Goal: Task Accomplishment & Management: Manage account settings

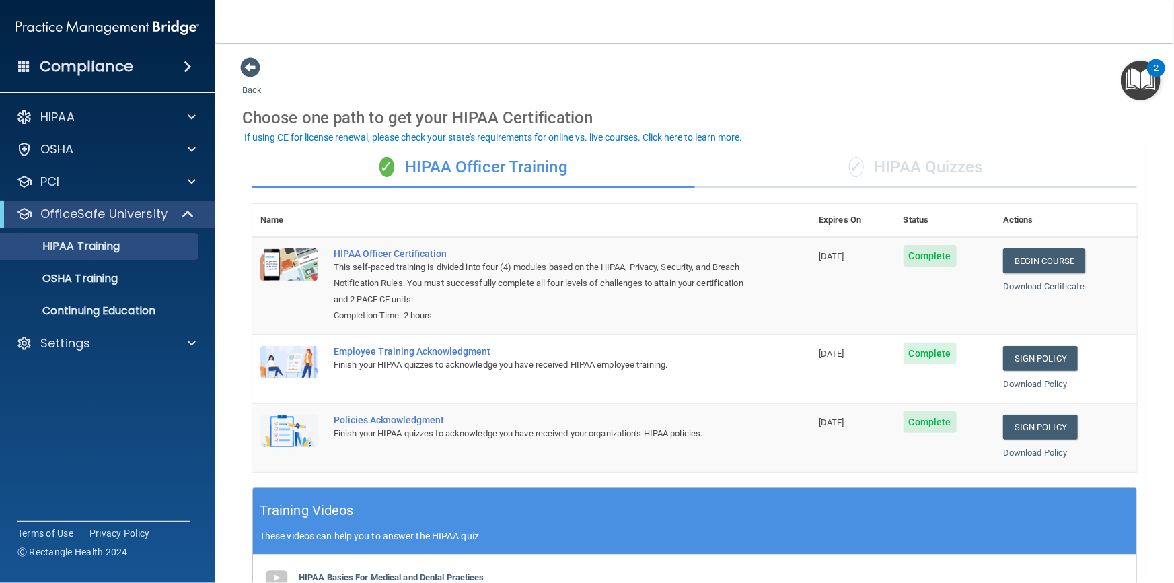
click at [339, 34] on nav "Toggle navigation Mini Otero mini@centercityed.com Manage My Enterprise Center …" at bounding box center [694, 21] width 959 height 43
click at [74, 342] on p "Settings" at bounding box center [65, 343] width 50 height 16
click at [73, 413] on p "My Users" at bounding box center [101, 407] width 184 height 13
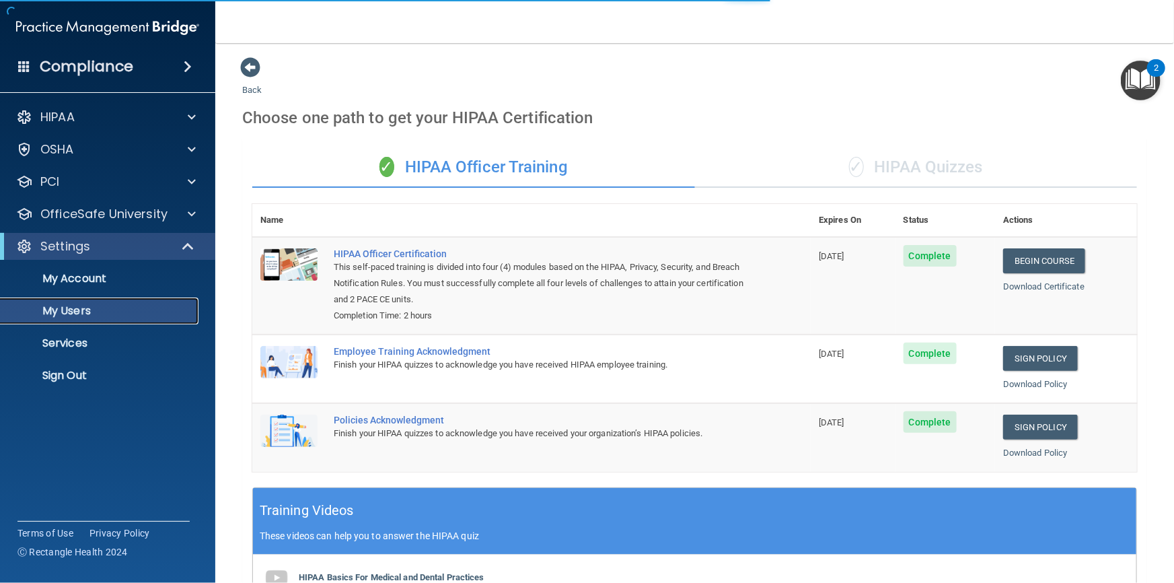
select select "20"
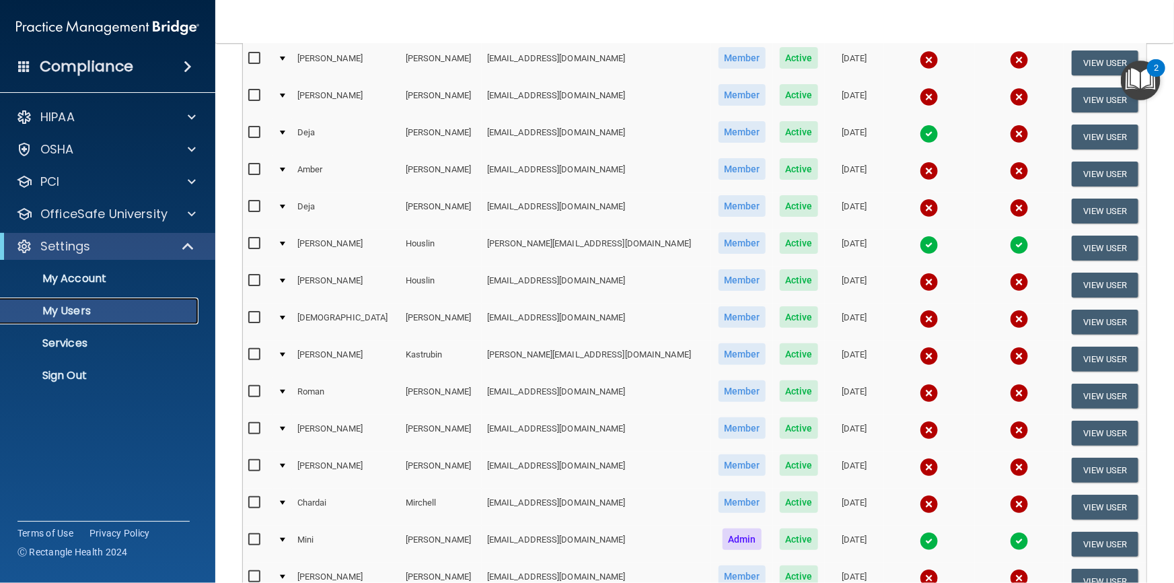
scroll to position [61, 0]
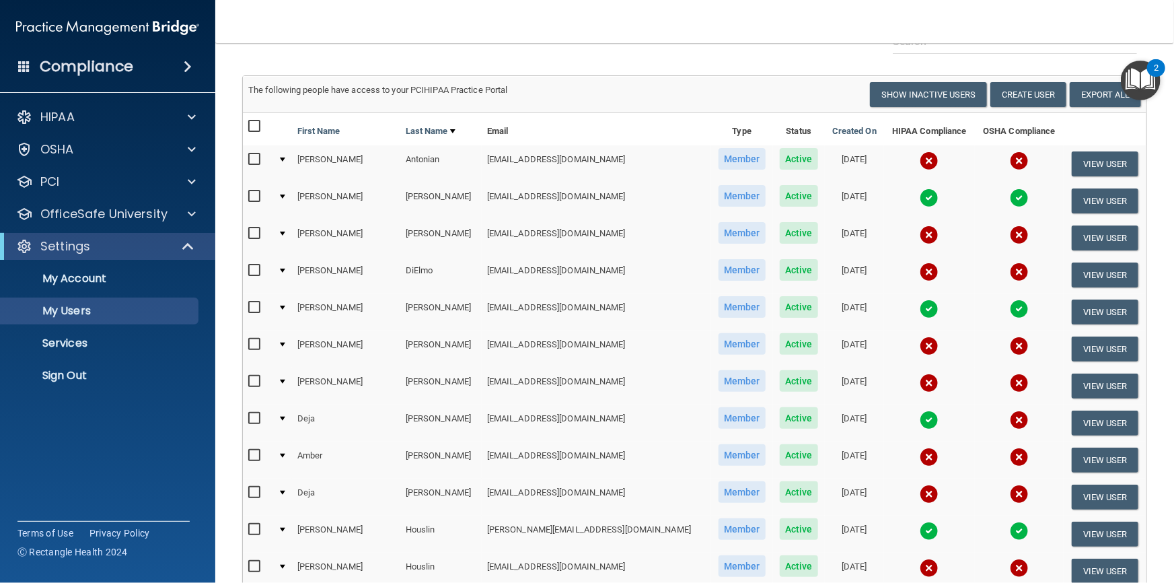
click at [442, 61] on div "Users Success! New user created. × Error! The user couldn't be created. × Succe…" at bounding box center [694, 487] width 905 height 983
click at [737, 55] on div "Users Success! New user created. × Error! The user couldn't be created. × Succe…" at bounding box center [694, 487] width 905 height 983
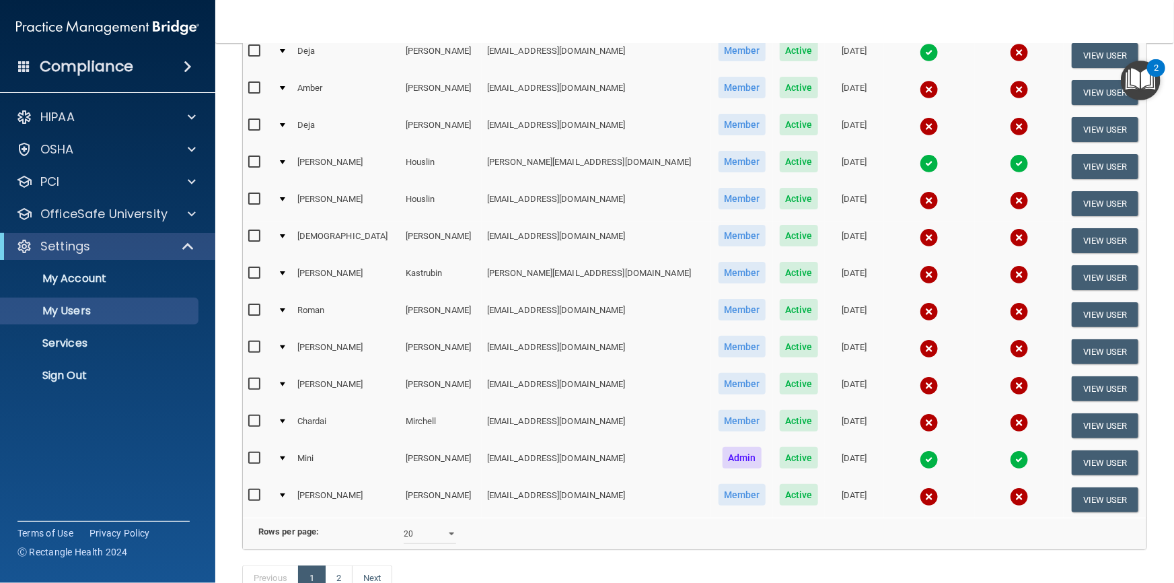
scroll to position [523, 0]
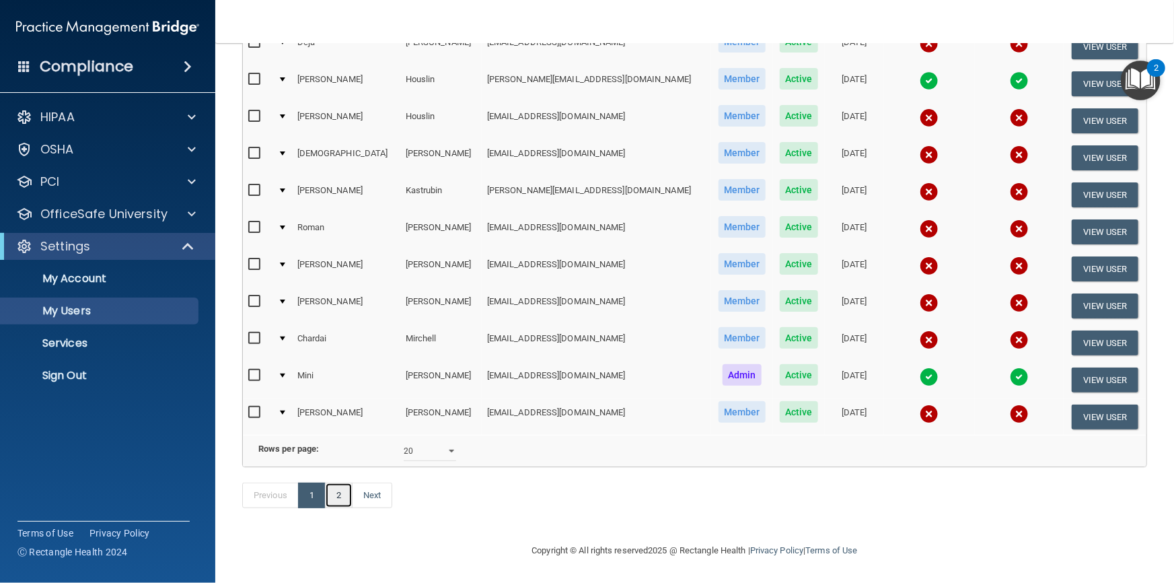
click at [340, 501] on link "2" at bounding box center [339, 495] width 28 height 26
select select "20"
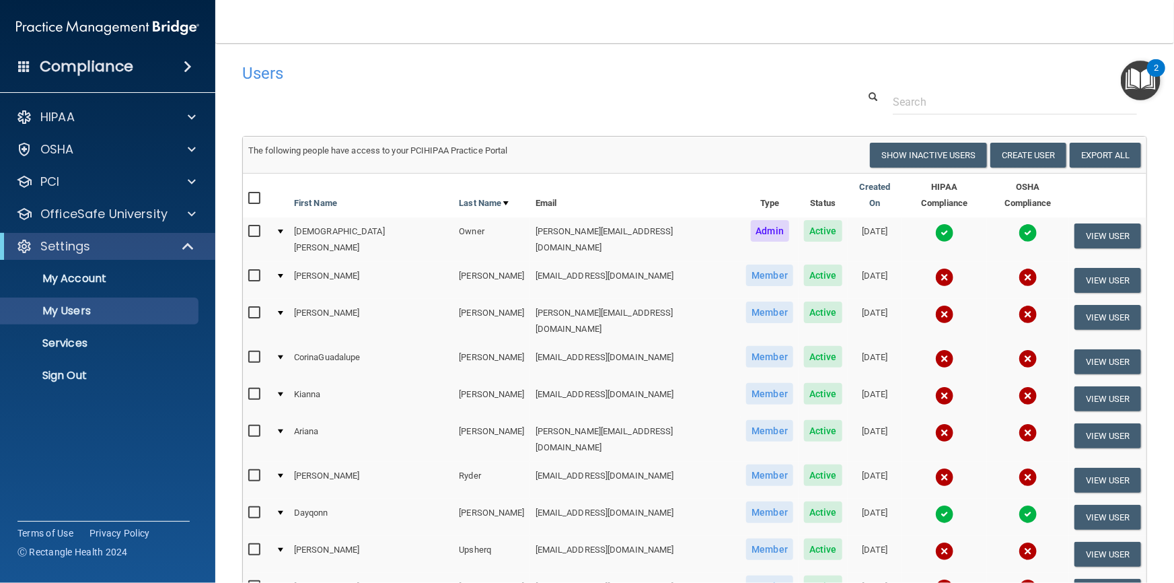
scroll to position [122, 0]
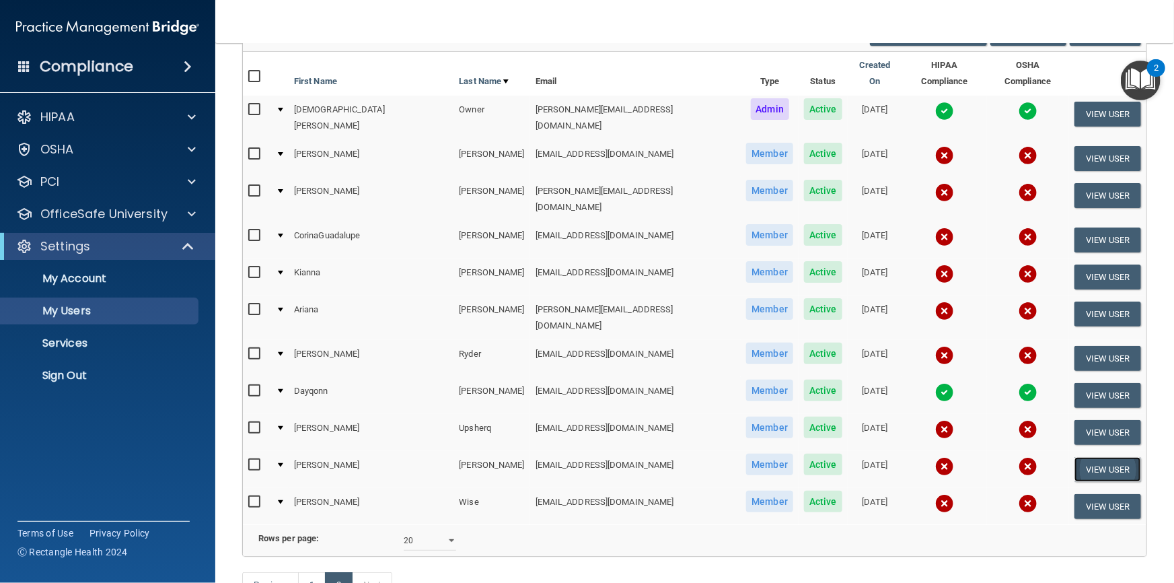
click at [1087, 457] on button "View User" at bounding box center [1107, 469] width 67 height 25
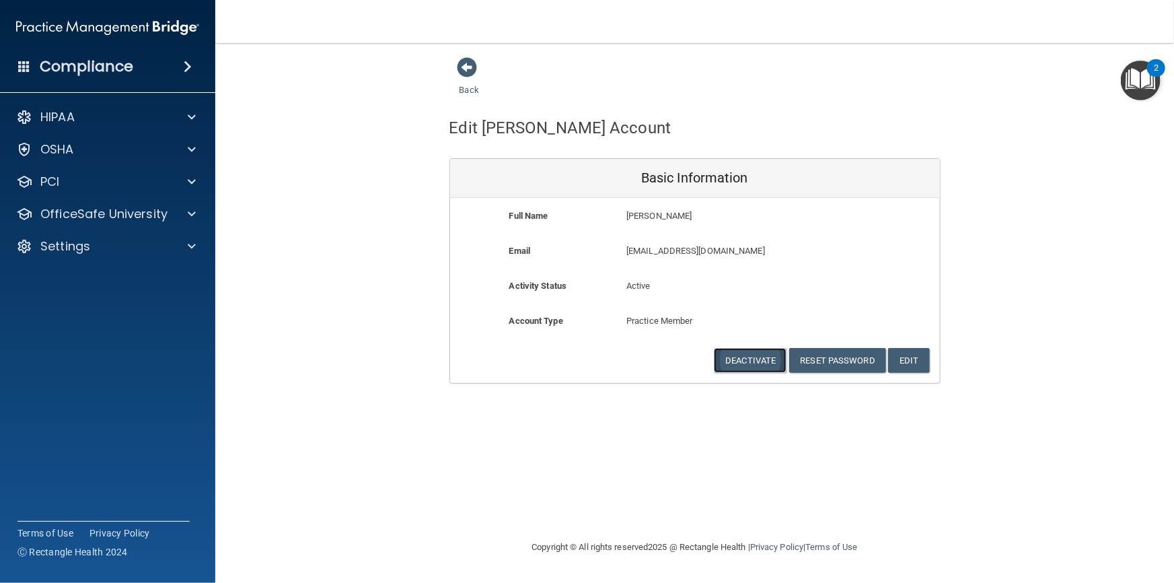
click at [737, 360] on button "Deactivate" at bounding box center [750, 360] width 73 height 25
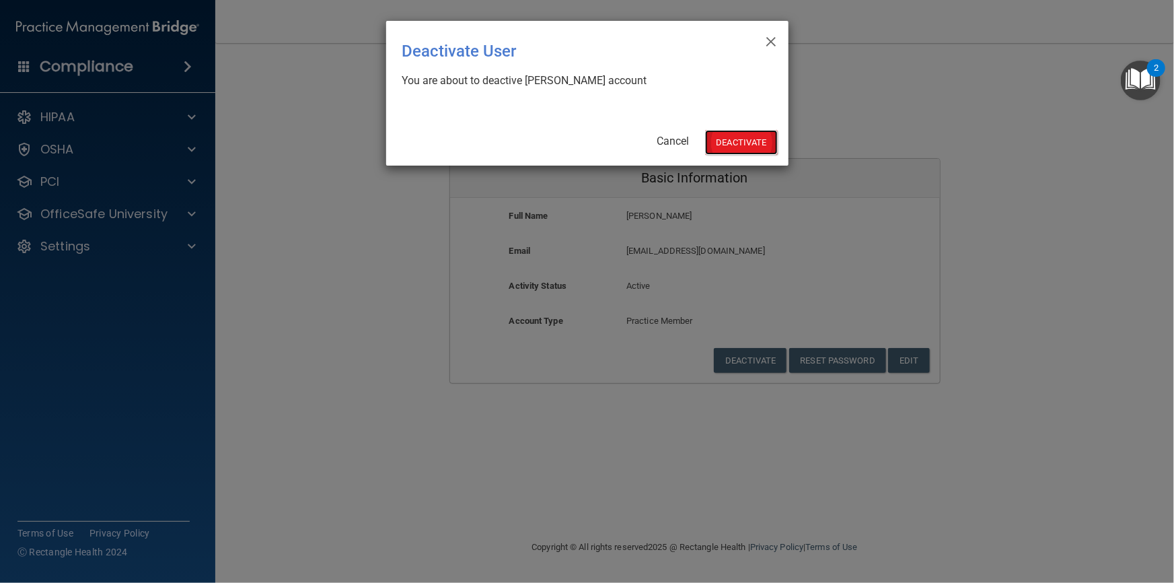
click at [733, 146] on button "Deactivate" at bounding box center [741, 142] width 73 height 25
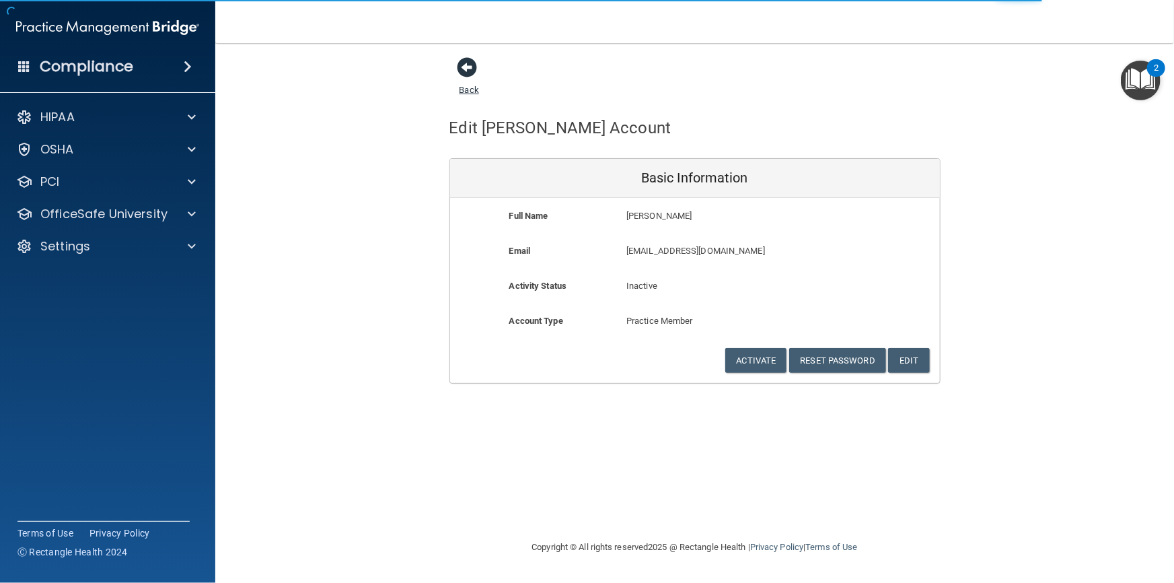
click at [467, 89] on link "Back" at bounding box center [469, 82] width 20 height 26
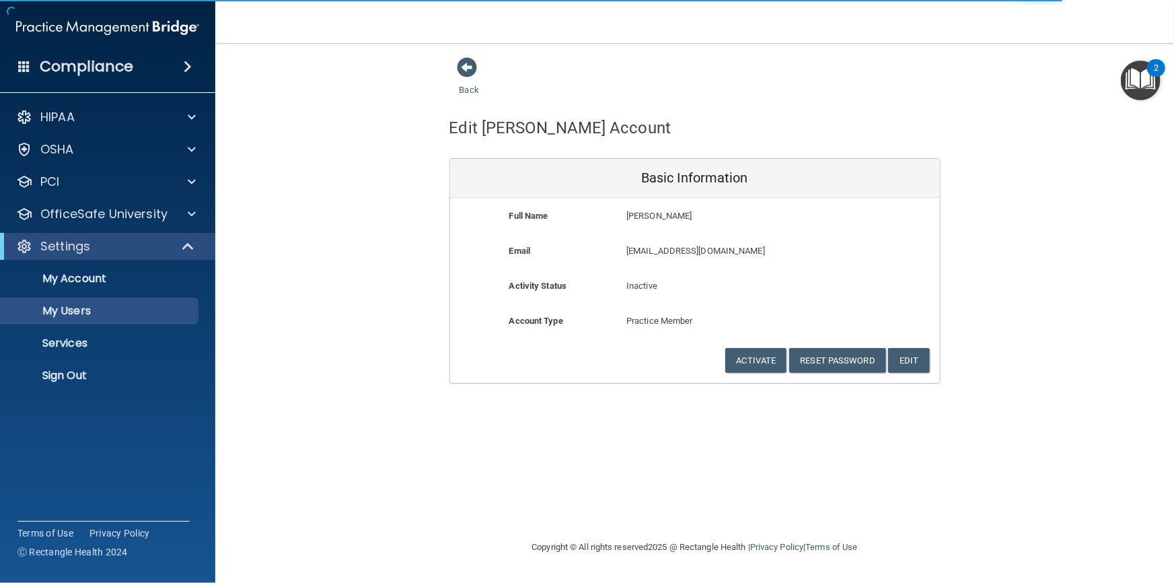
select select "20"
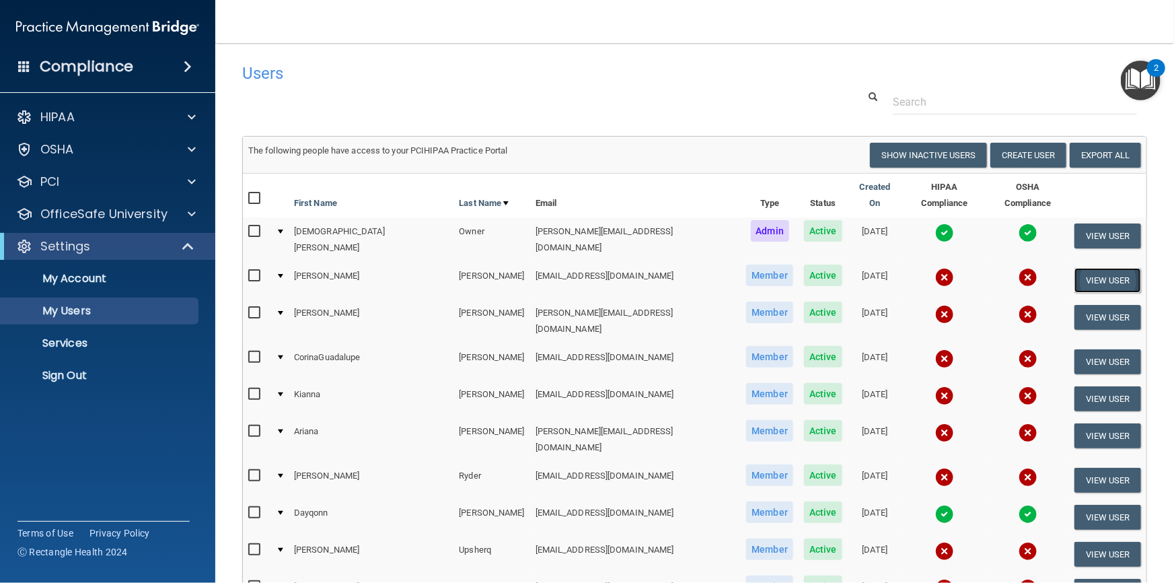
click at [1089, 268] on button "View User" at bounding box center [1107, 280] width 67 height 25
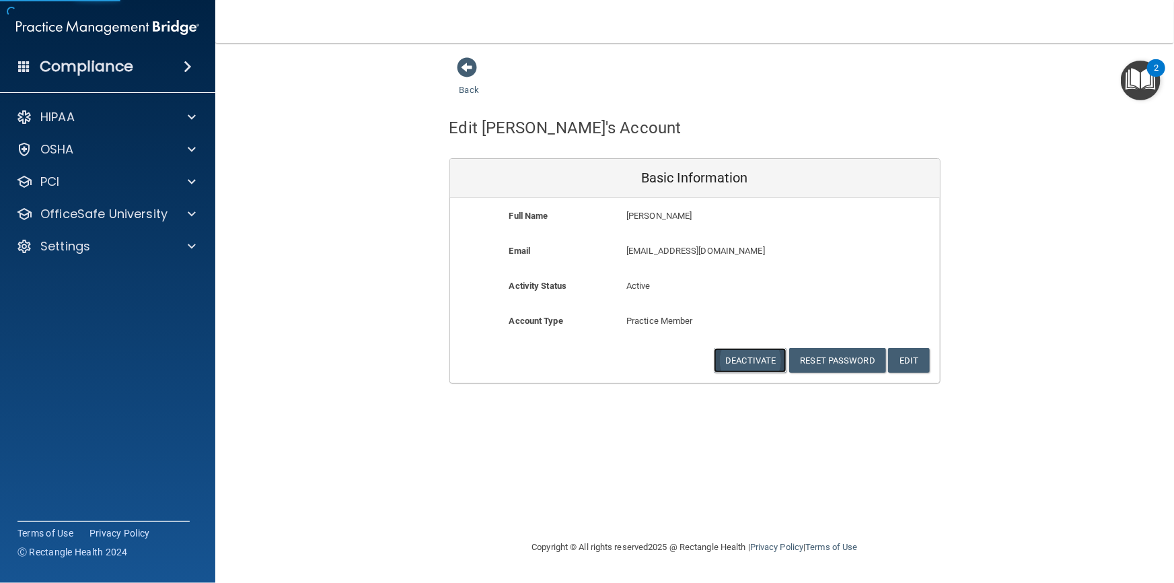
click at [743, 359] on button "Deactivate" at bounding box center [750, 360] width 73 height 25
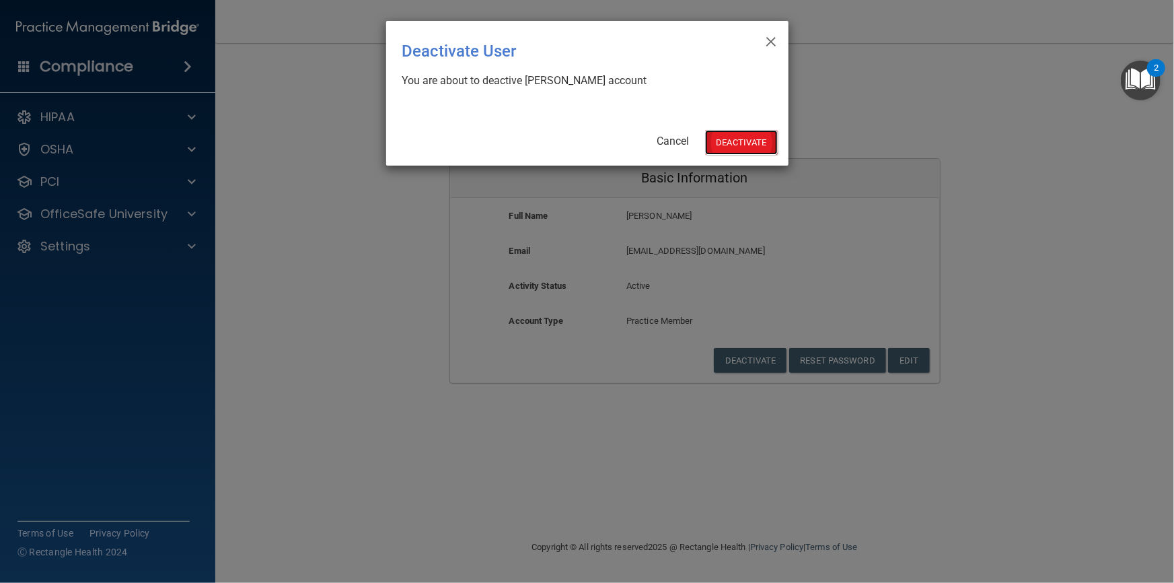
click at [726, 139] on button "Deactivate" at bounding box center [741, 142] width 73 height 25
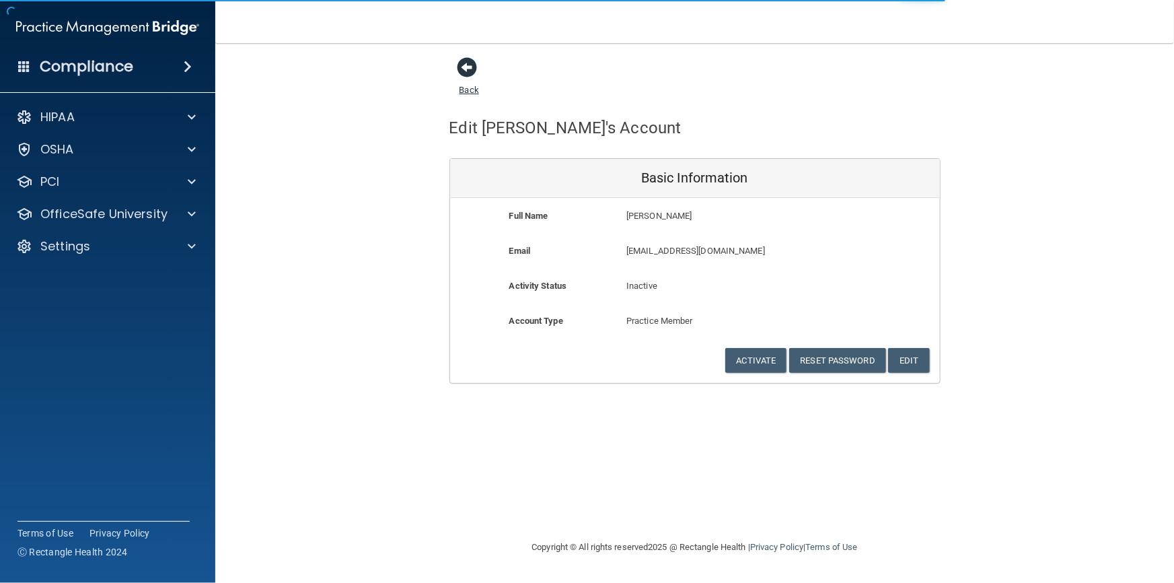
click at [466, 90] on link "Back" at bounding box center [469, 82] width 20 height 26
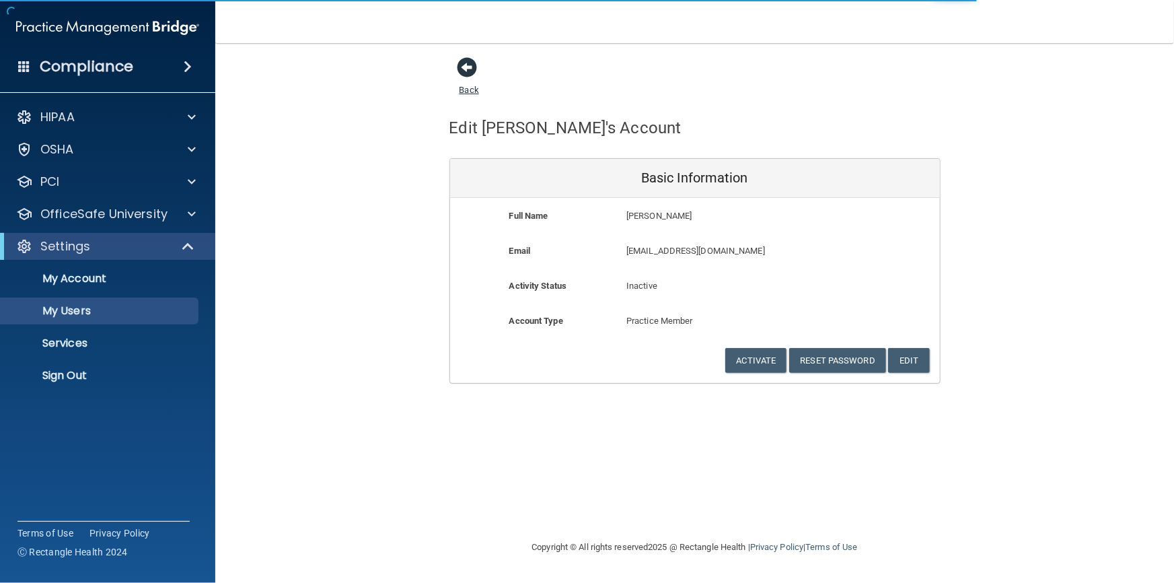
select select "20"
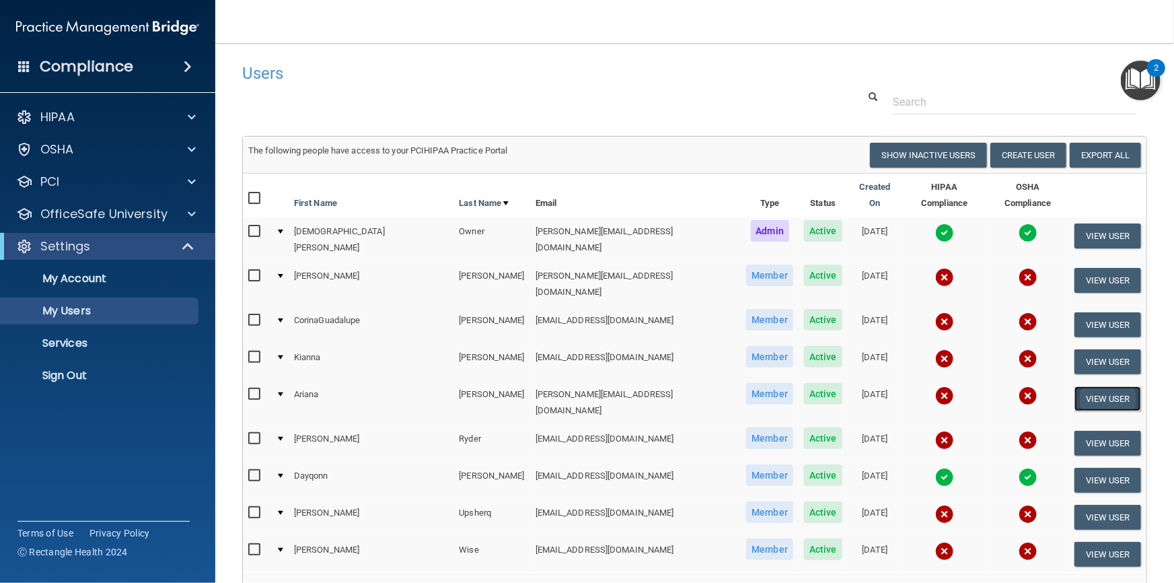
click at [1089, 386] on button "View User" at bounding box center [1107, 398] width 67 height 25
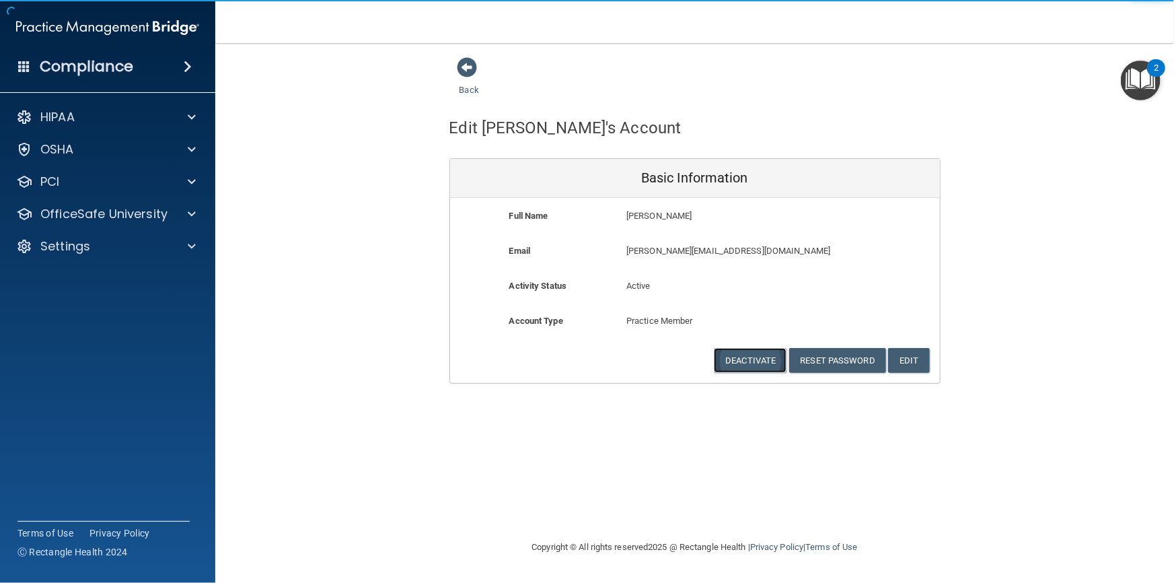
click at [737, 363] on button "Deactivate" at bounding box center [750, 360] width 73 height 25
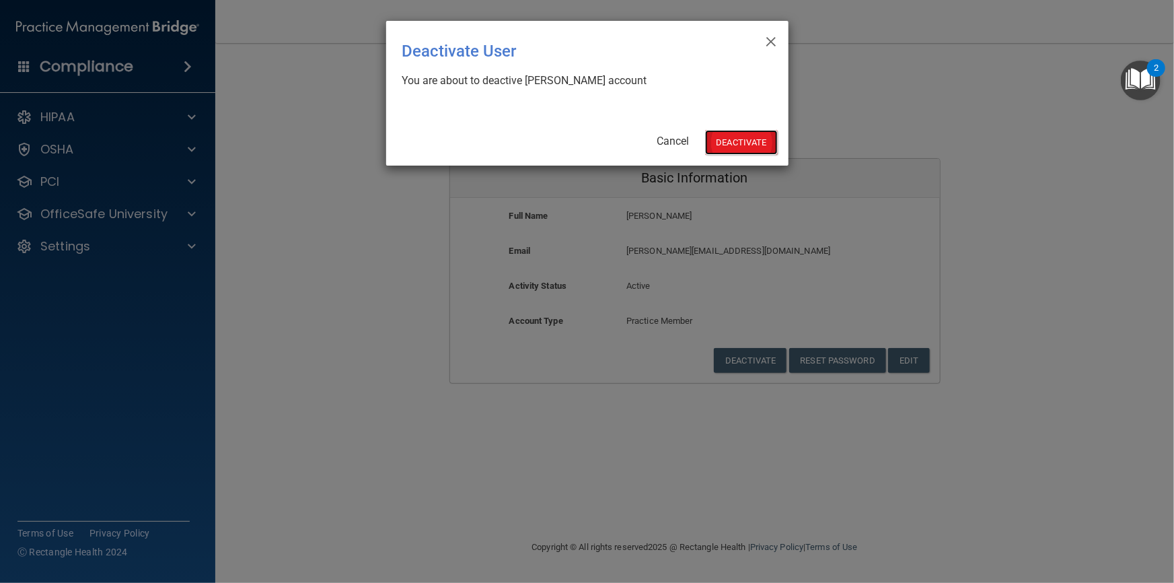
click at [734, 139] on button "Deactivate" at bounding box center [741, 142] width 73 height 25
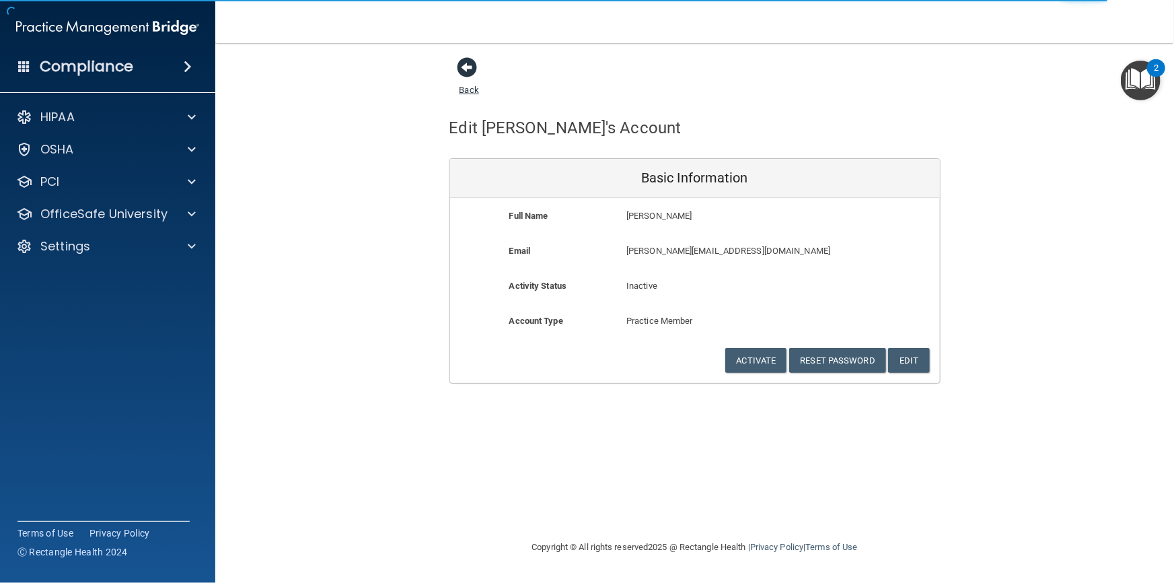
click at [468, 91] on link "Back" at bounding box center [469, 82] width 20 height 26
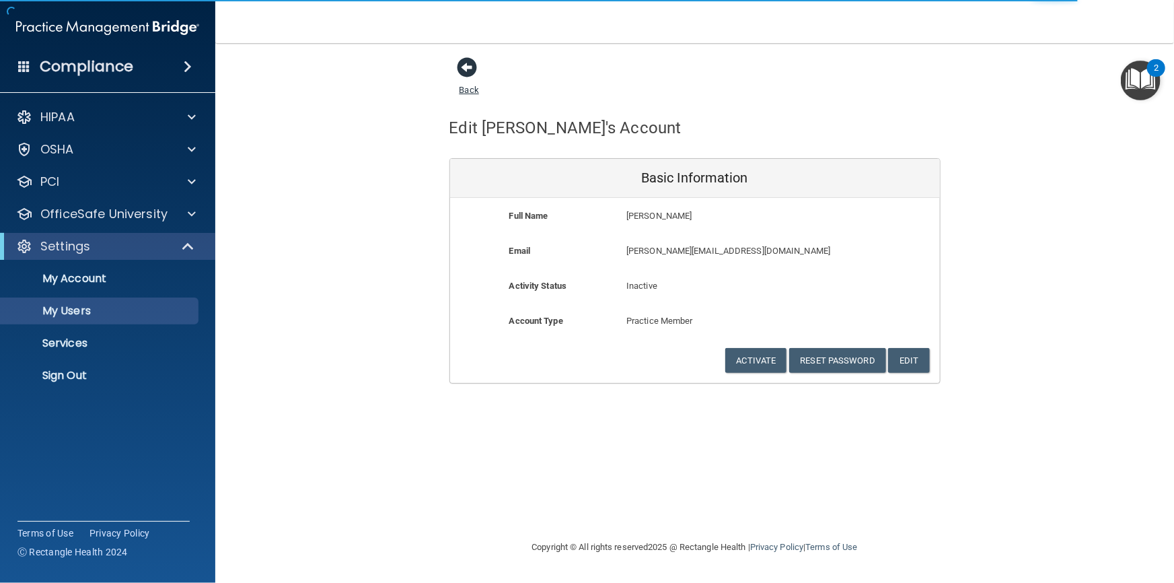
select select "20"
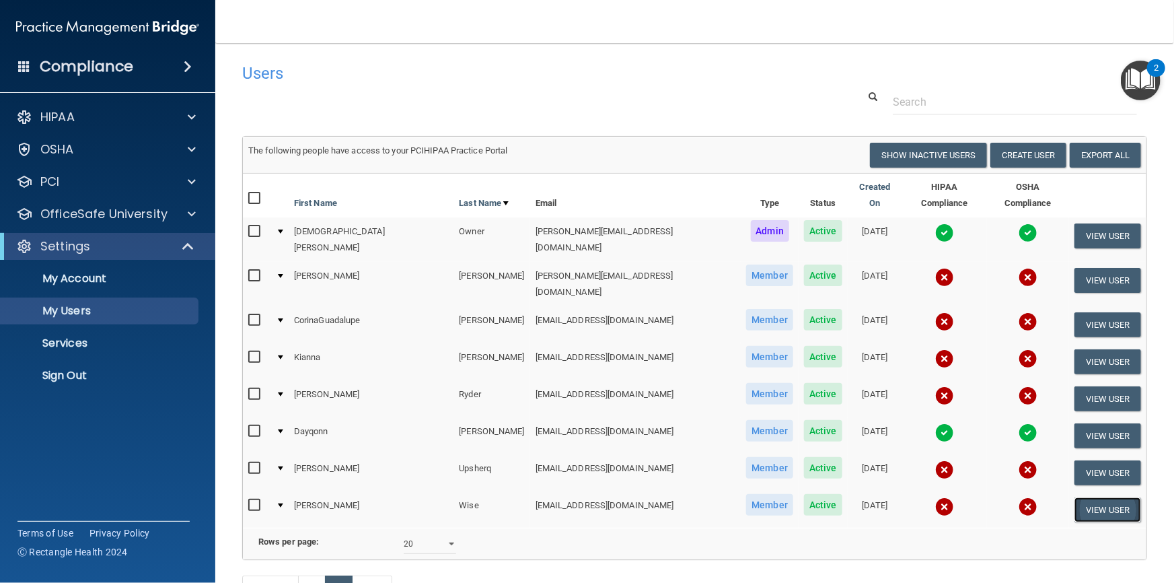
click at [1078, 497] on button "View User" at bounding box center [1107, 509] width 67 height 25
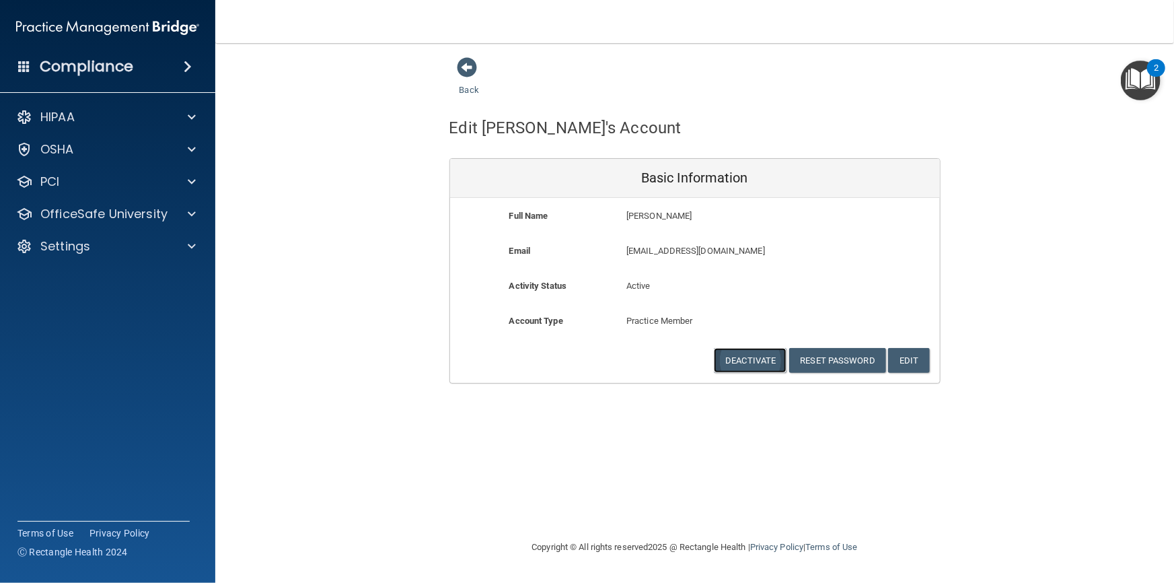
click at [743, 365] on button "Deactivate" at bounding box center [750, 360] width 73 height 25
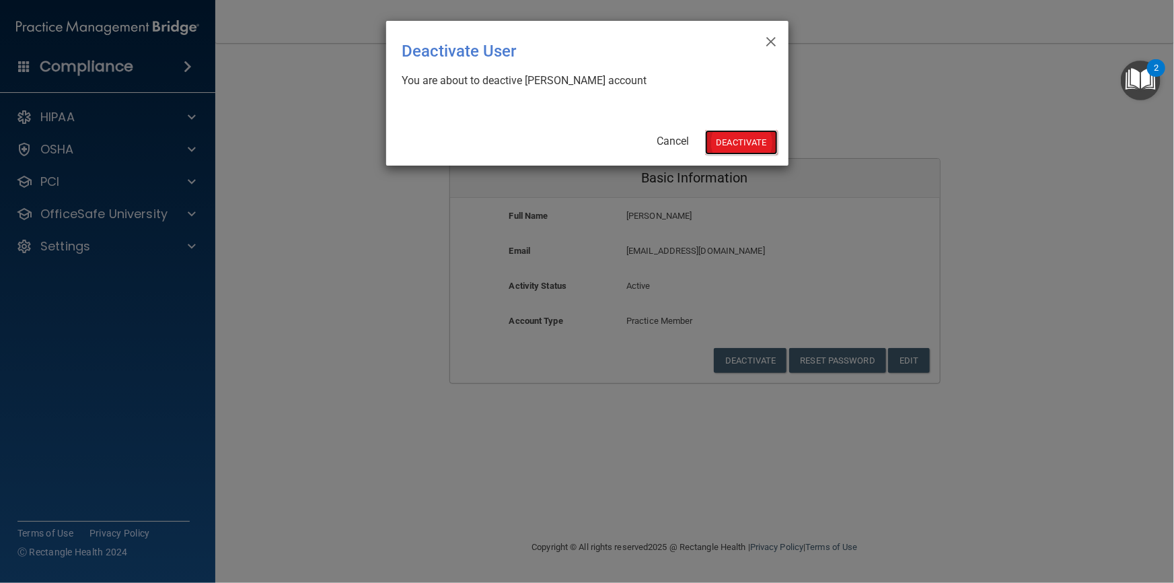
click at [745, 144] on button "Deactivate" at bounding box center [741, 142] width 73 height 25
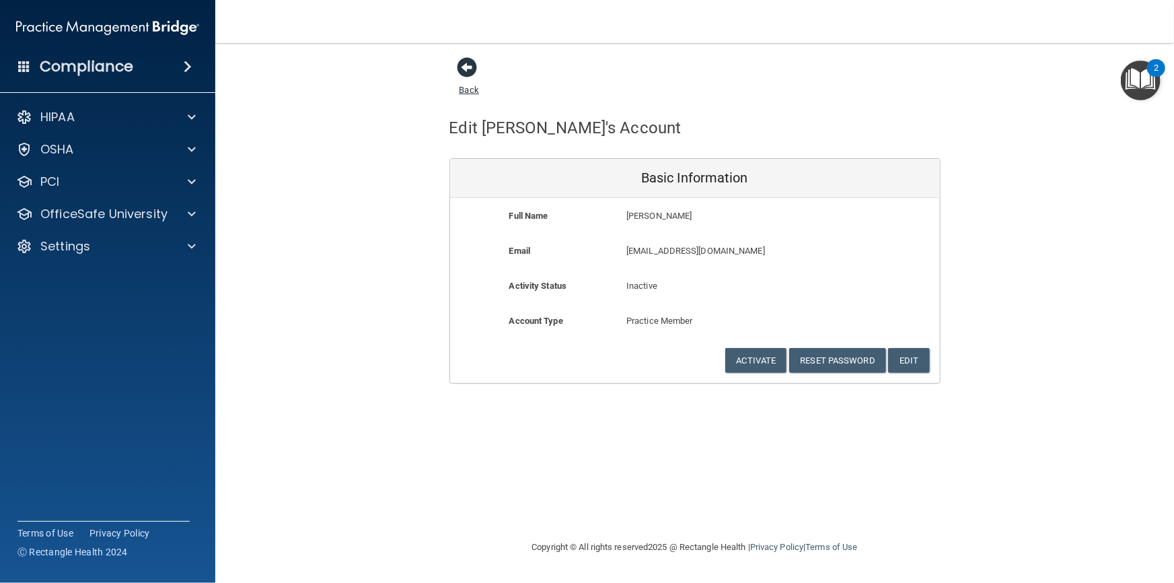
click at [468, 87] on link "Back" at bounding box center [469, 82] width 20 height 26
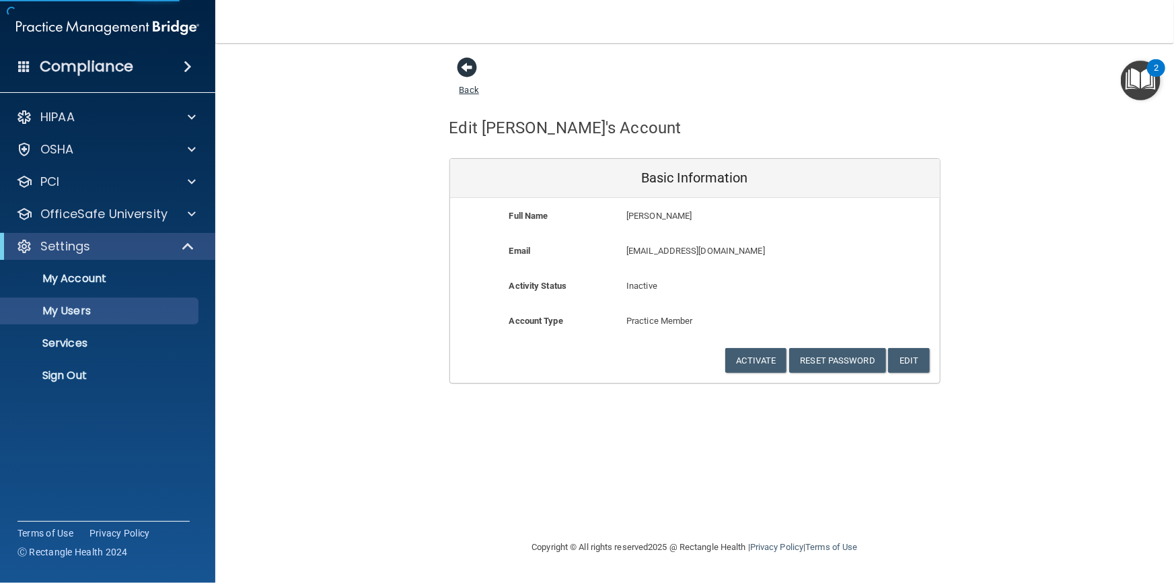
select select "20"
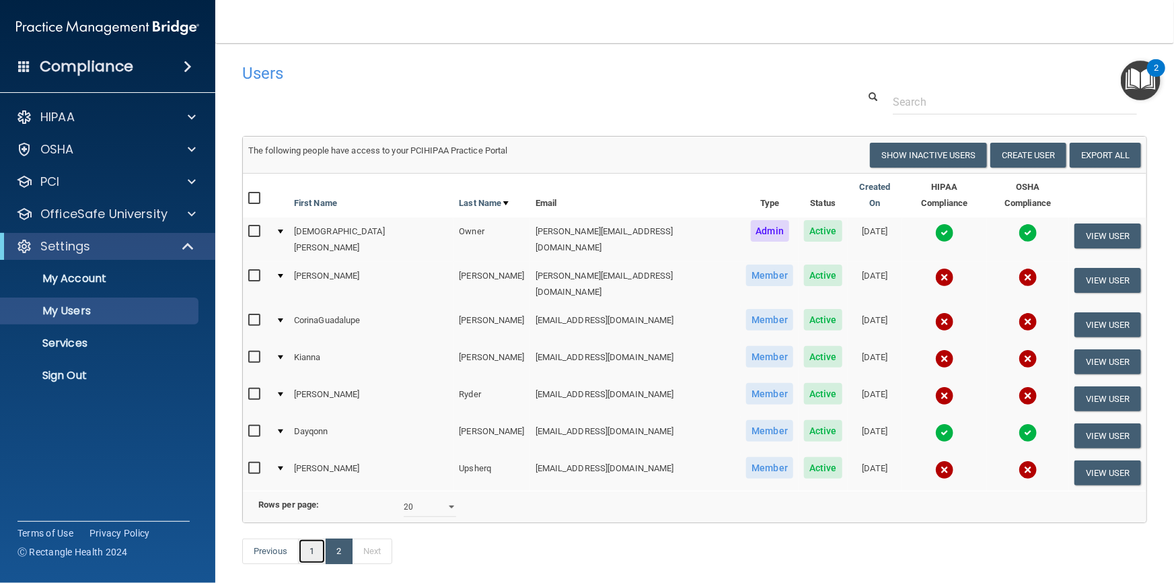
click at [307, 538] on link "1" at bounding box center [312, 551] width 28 height 26
select select "20"
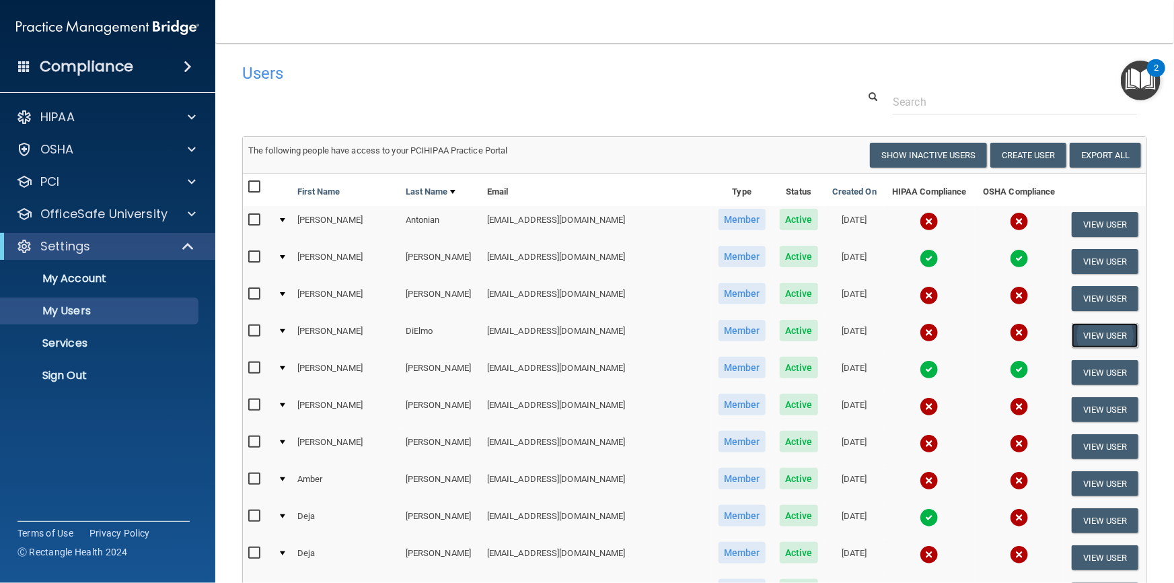
click at [1076, 336] on button "View User" at bounding box center [1105, 335] width 67 height 25
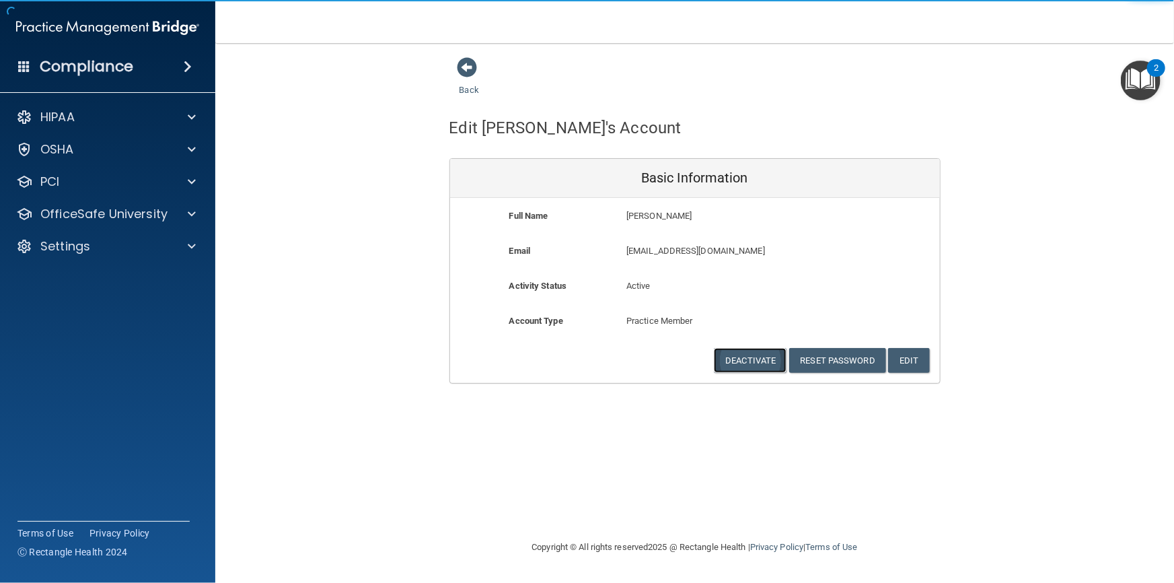
click at [742, 359] on button "Deactivate" at bounding box center [750, 360] width 73 height 25
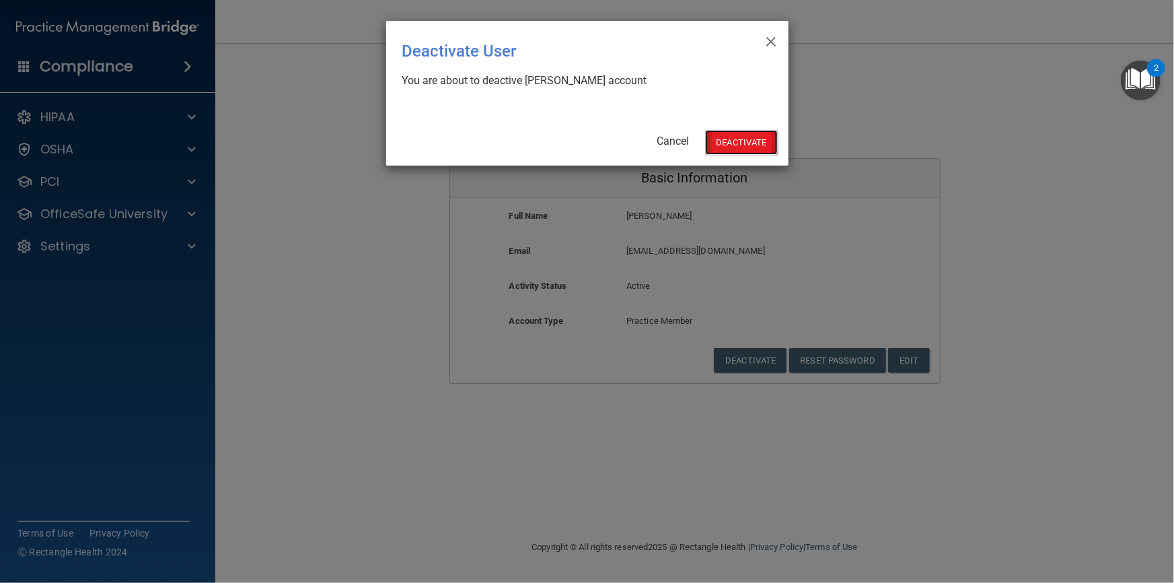
click at [727, 151] on button "Deactivate" at bounding box center [741, 142] width 73 height 25
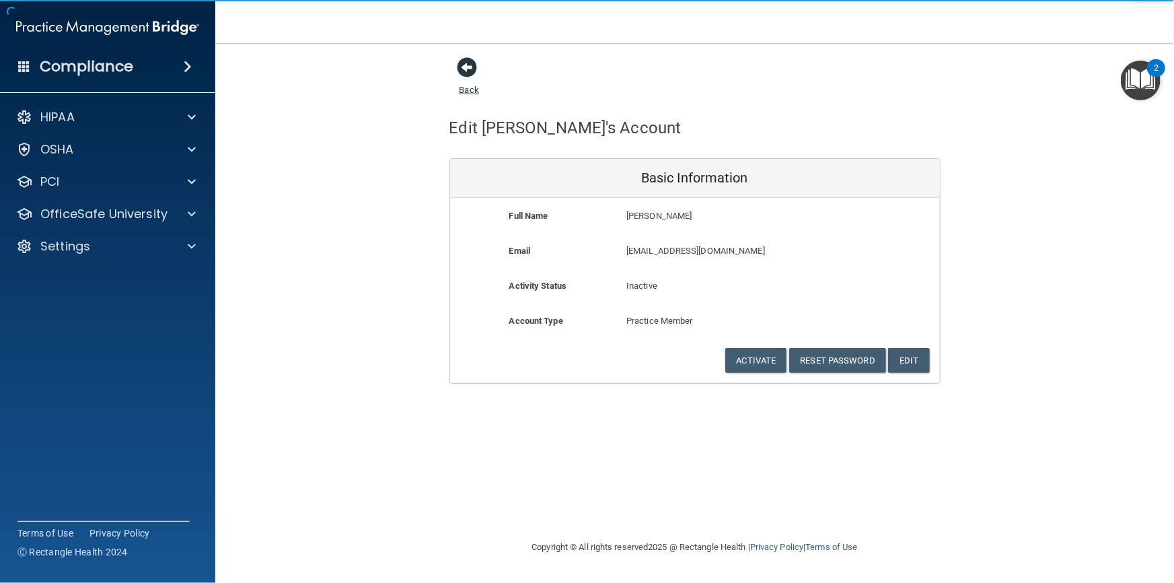
click at [471, 91] on link "Back" at bounding box center [469, 82] width 20 height 26
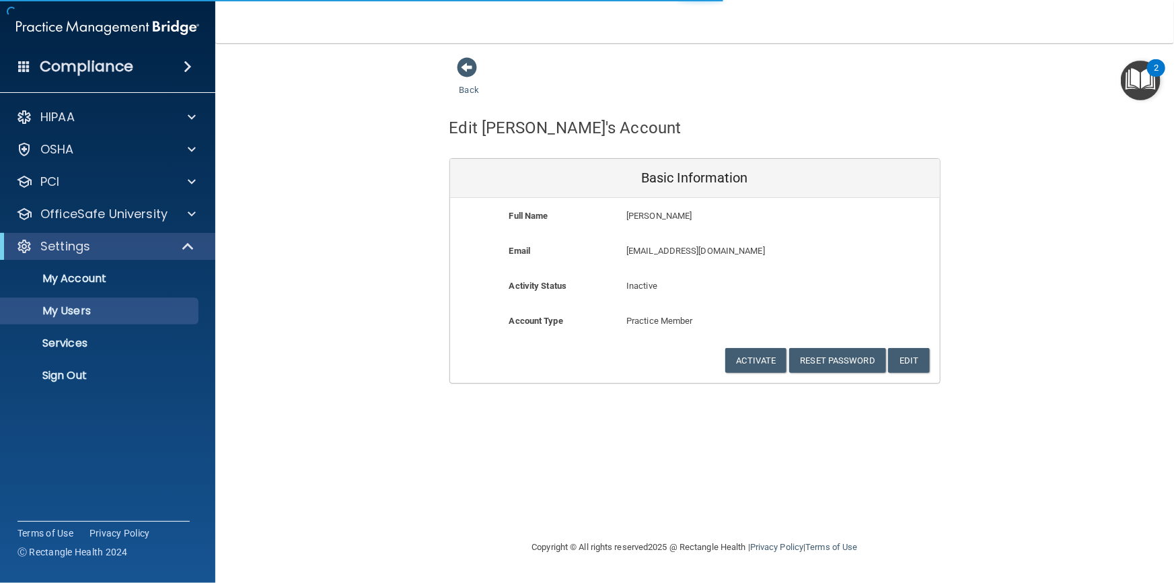
select select "20"
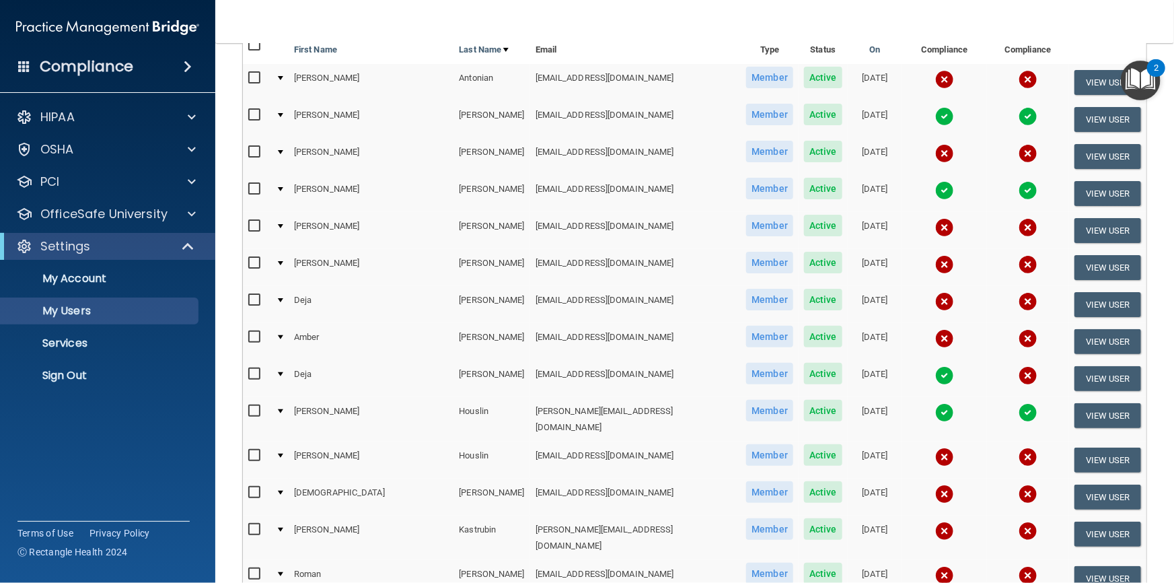
scroll to position [183, 0]
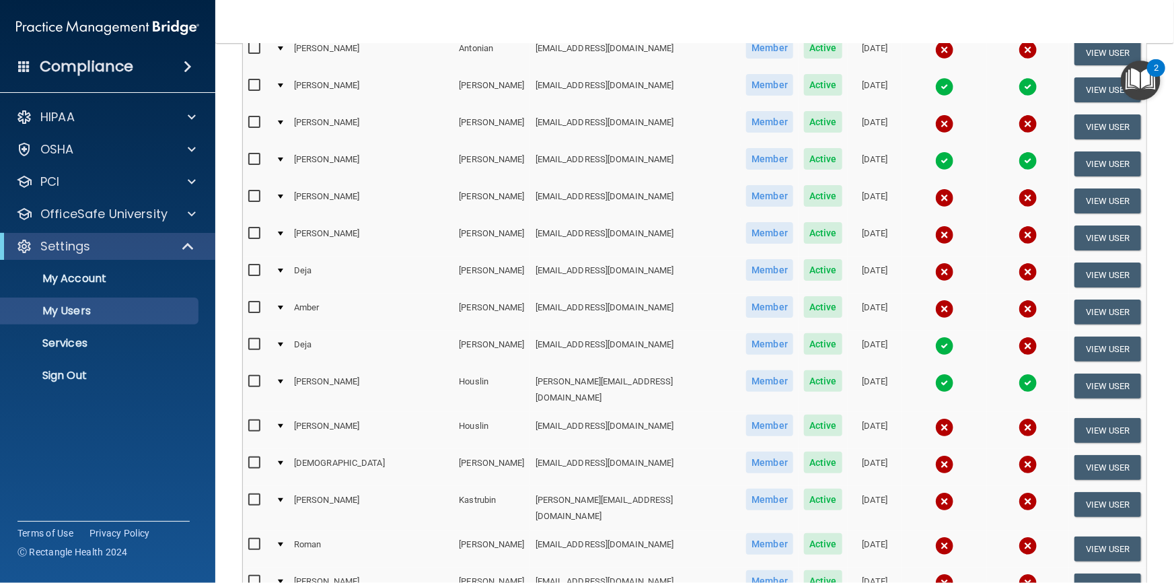
click at [250, 494] on input "checkbox" at bounding box center [255, 499] width 15 height 11
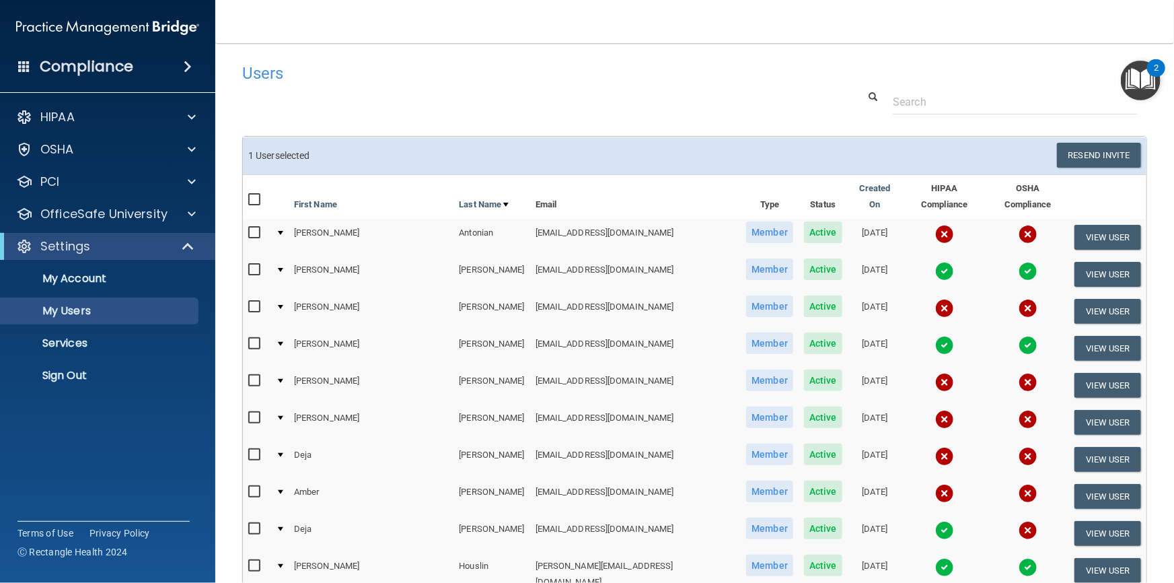
scroll to position [0, 0]
click at [1088, 153] on button "Resend Invite" at bounding box center [1099, 155] width 84 height 25
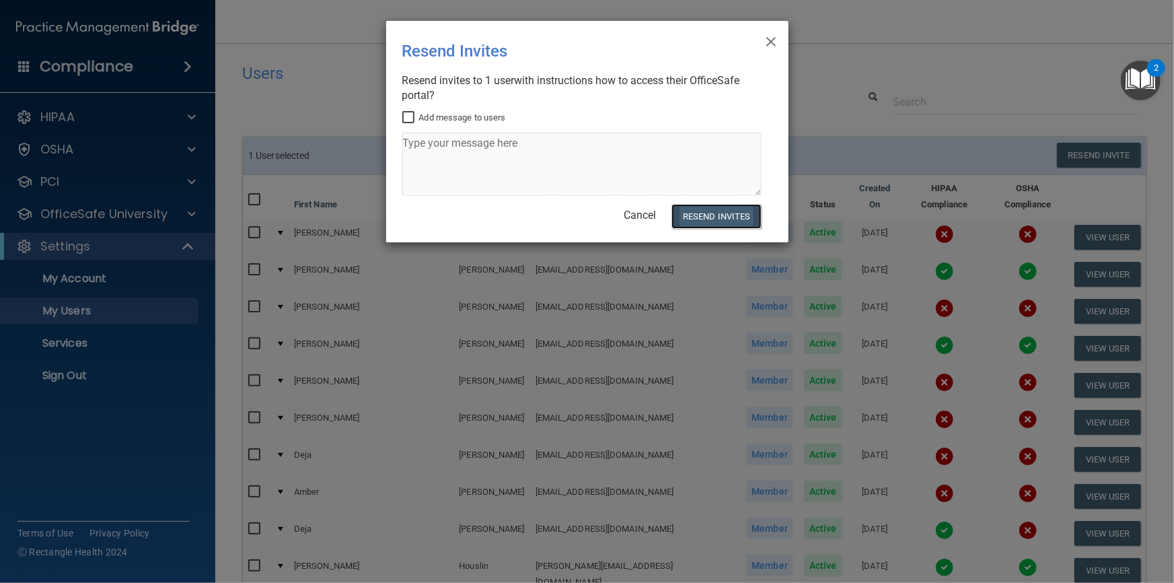
click at [722, 221] on button "Resend Invites" at bounding box center [715, 216] width 89 height 25
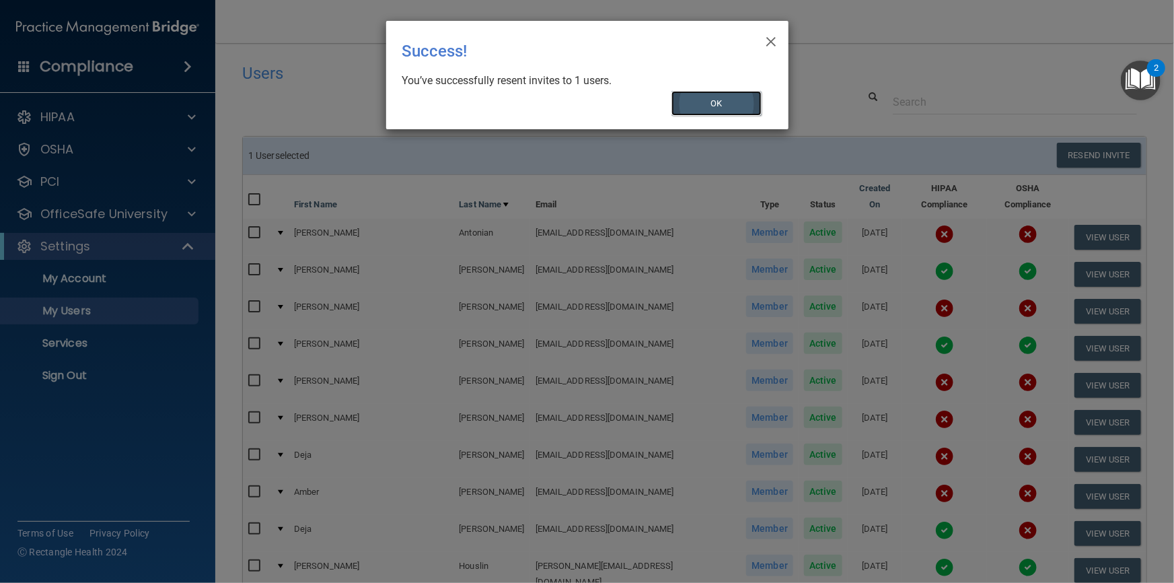
click at [696, 98] on button "OK" at bounding box center [716, 103] width 90 height 25
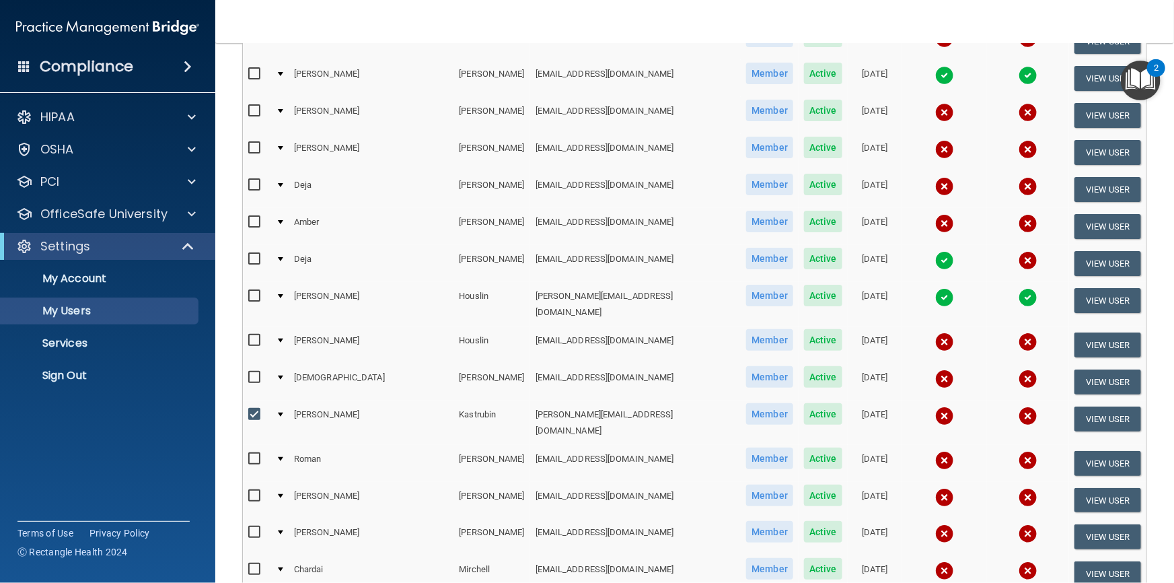
scroll to position [305, 0]
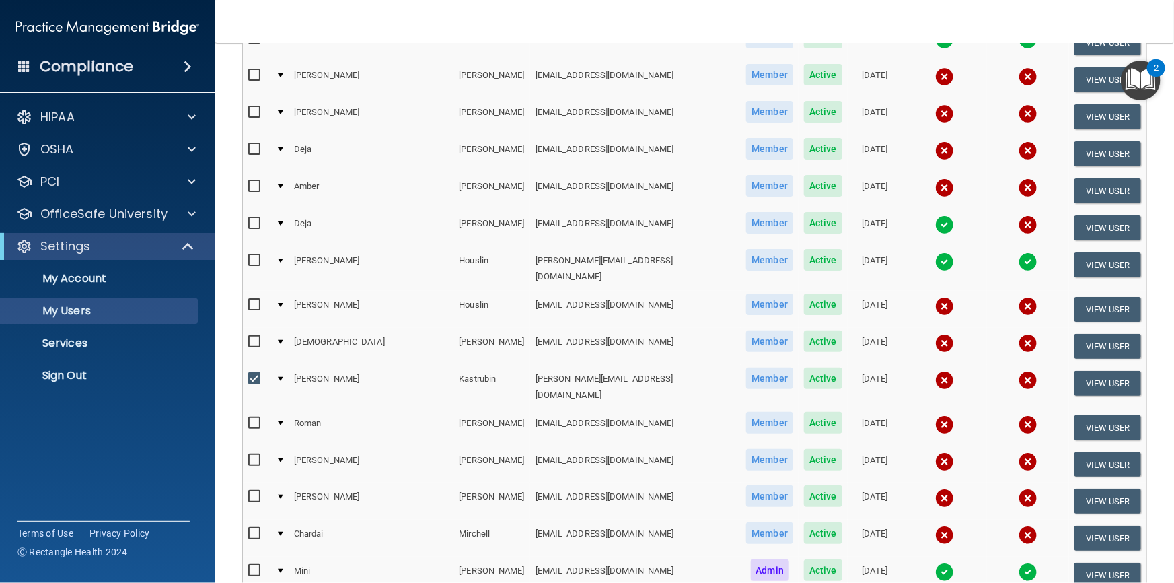
click at [249, 373] on input "checkbox" at bounding box center [255, 378] width 15 height 11
checkbox input "false"
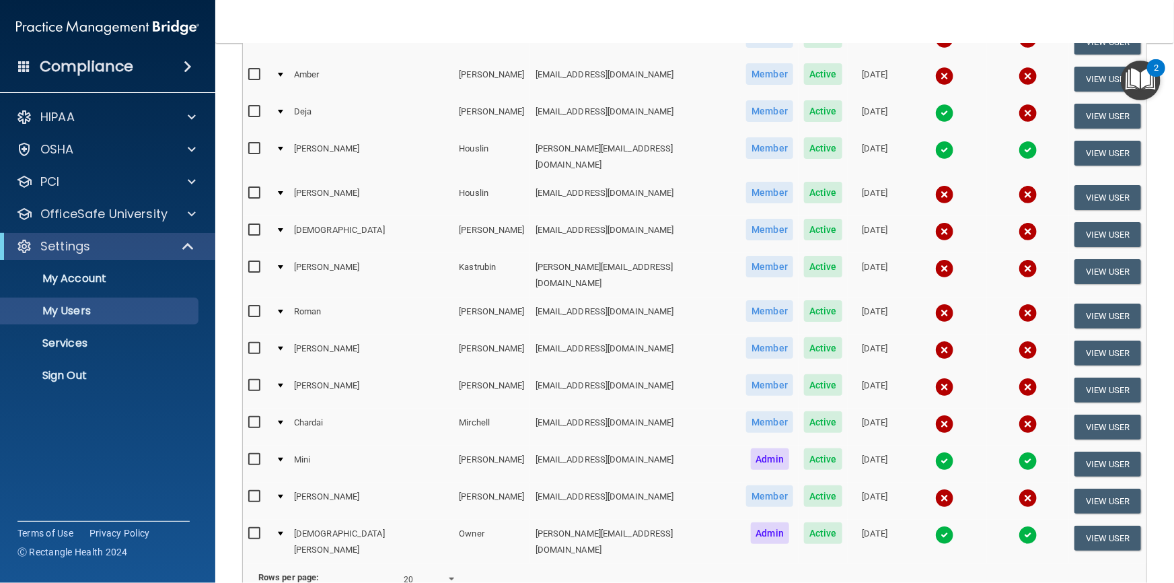
scroll to position [427, 0]
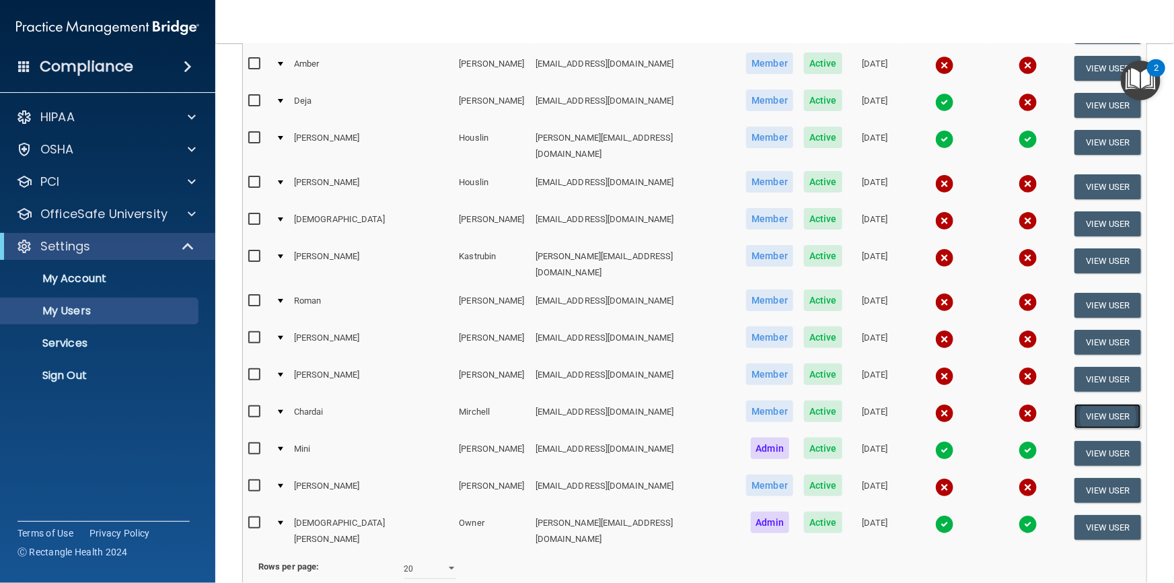
click at [1075, 404] on button "View User" at bounding box center [1107, 416] width 67 height 25
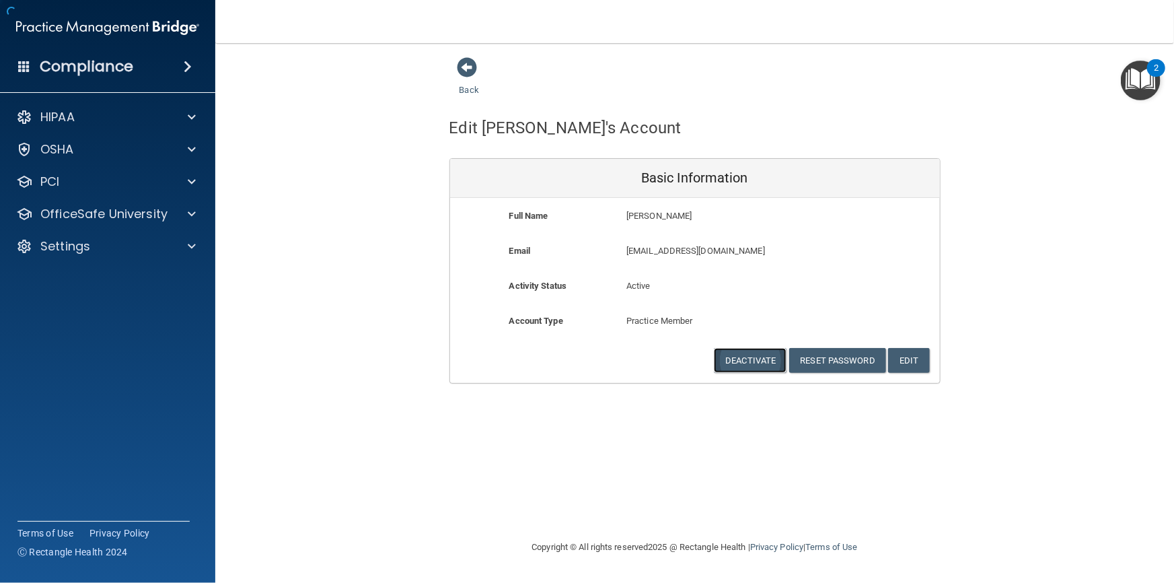
click at [737, 363] on button "Deactivate" at bounding box center [750, 360] width 73 height 25
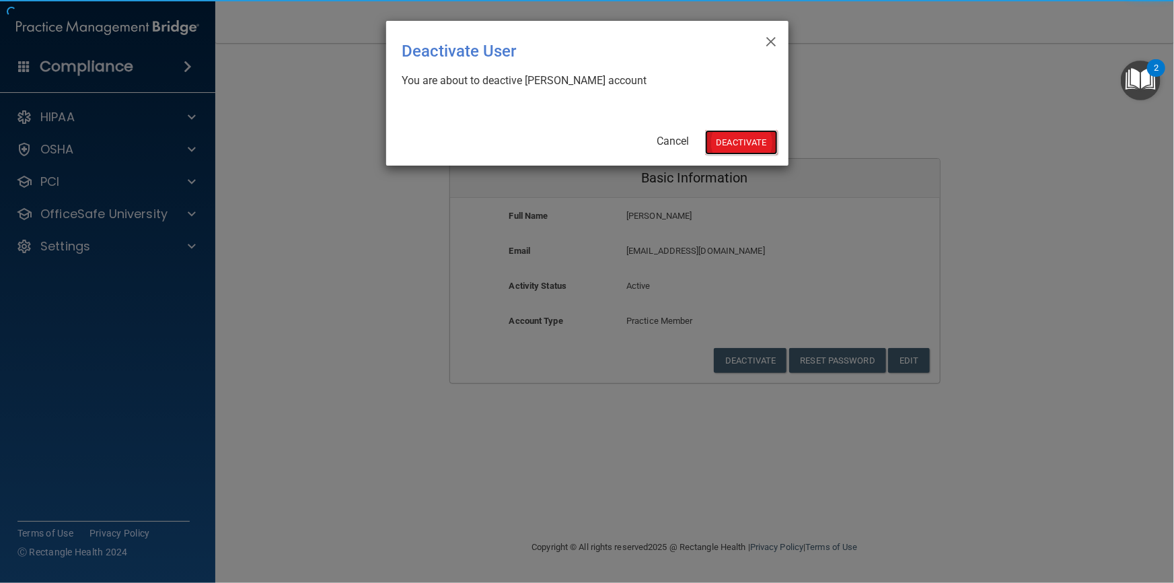
click at [725, 144] on button "Deactivate" at bounding box center [741, 142] width 73 height 25
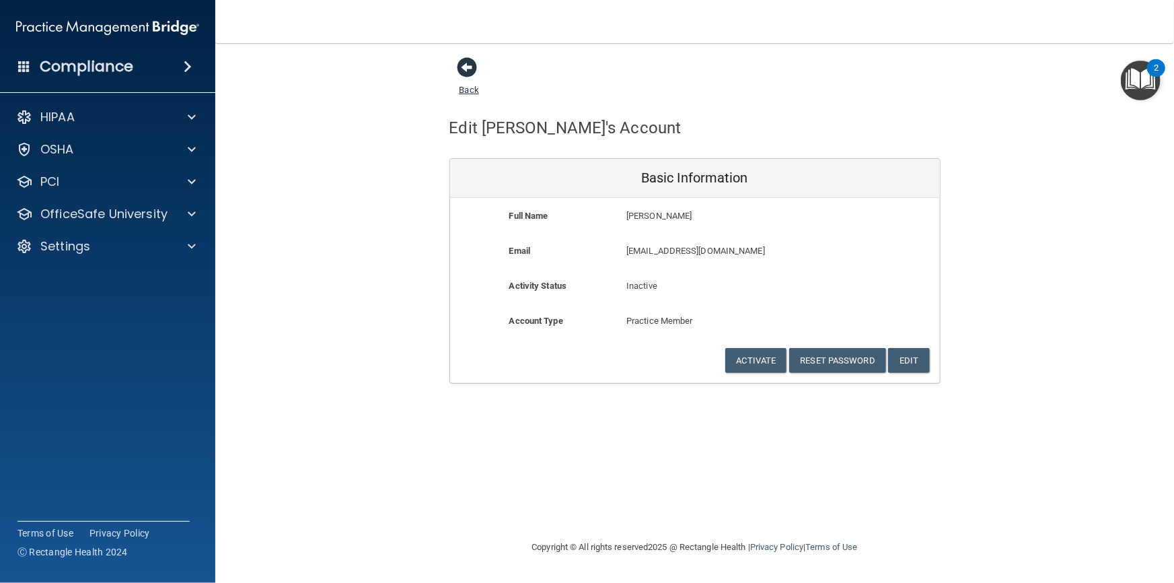
click at [466, 91] on link "Back" at bounding box center [469, 82] width 20 height 26
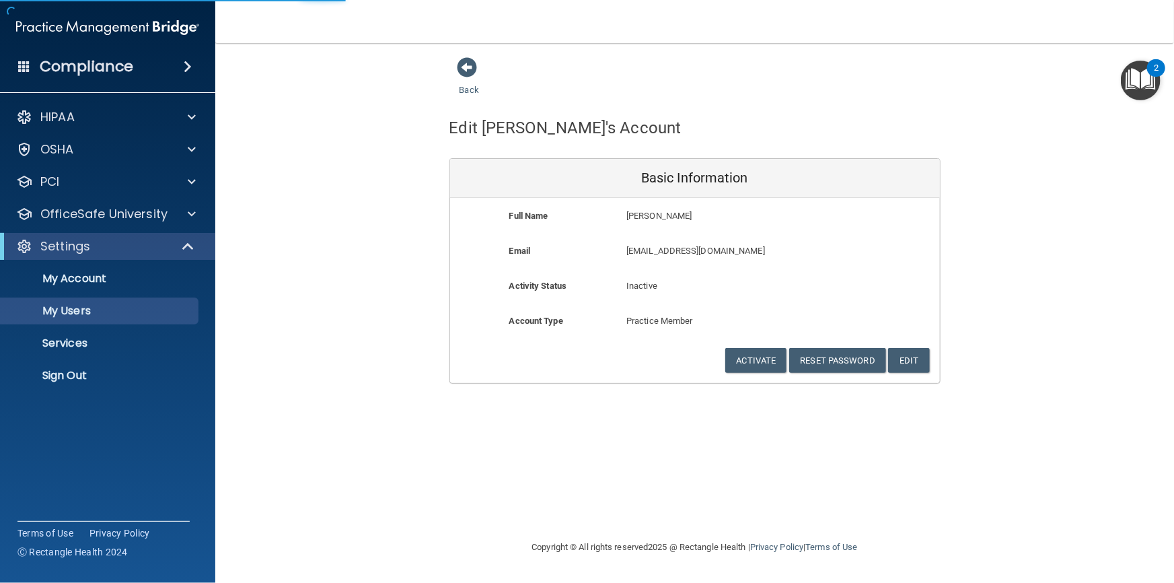
select select "20"
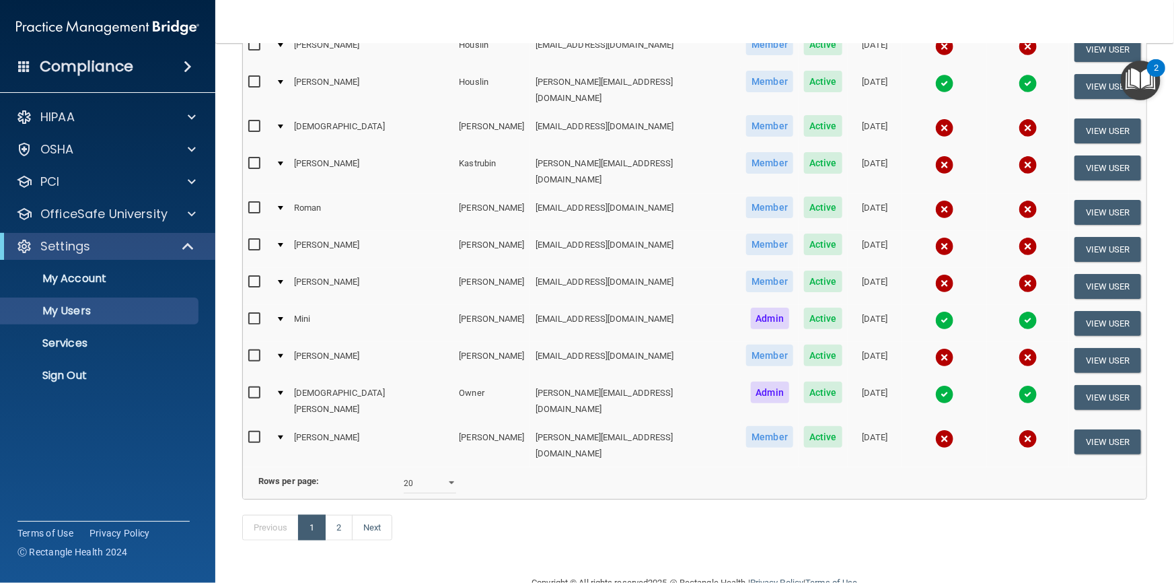
scroll to position [523, 0]
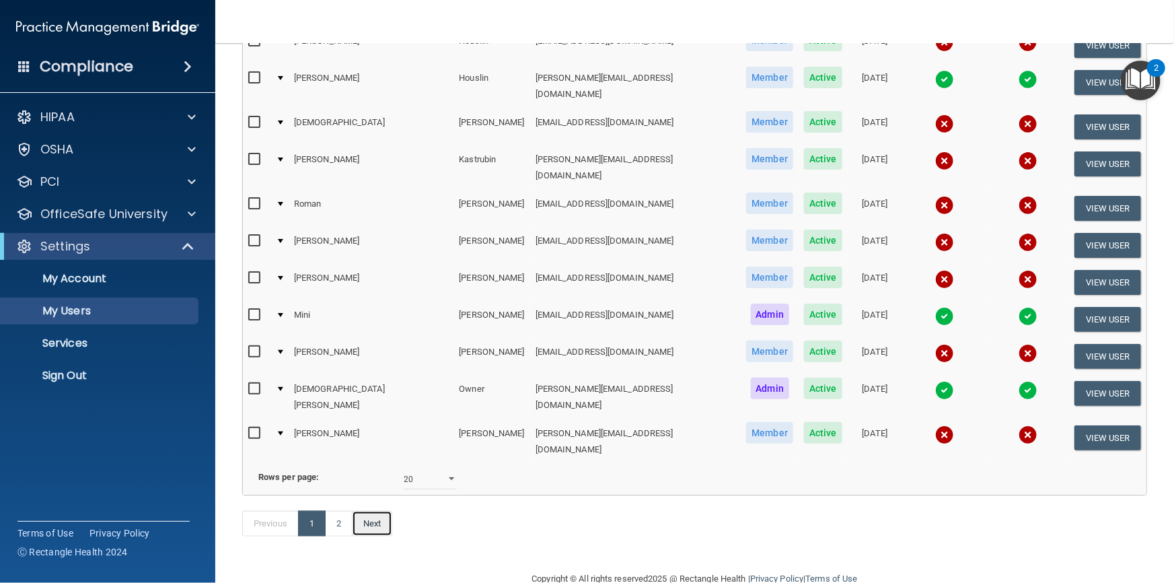
click at [375, 511] on link "Next" at bounding box center [372, 524] width 40 height 26
select select "20"
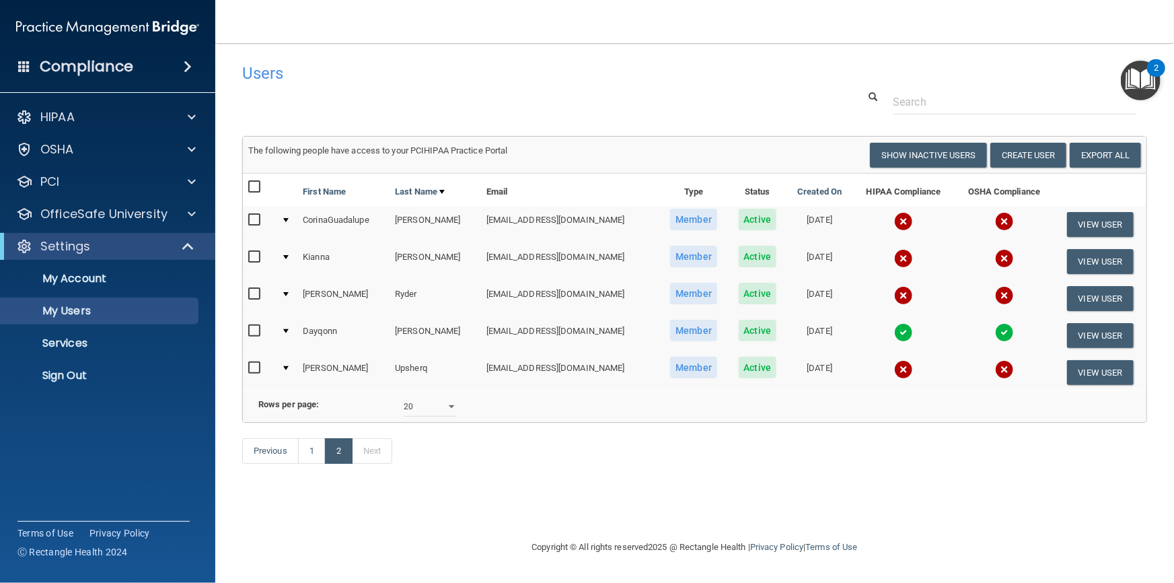
click at [253, 289] on input "checkbox" at bounding box center [255, 294] width 15 height 11
checkbox input "true"
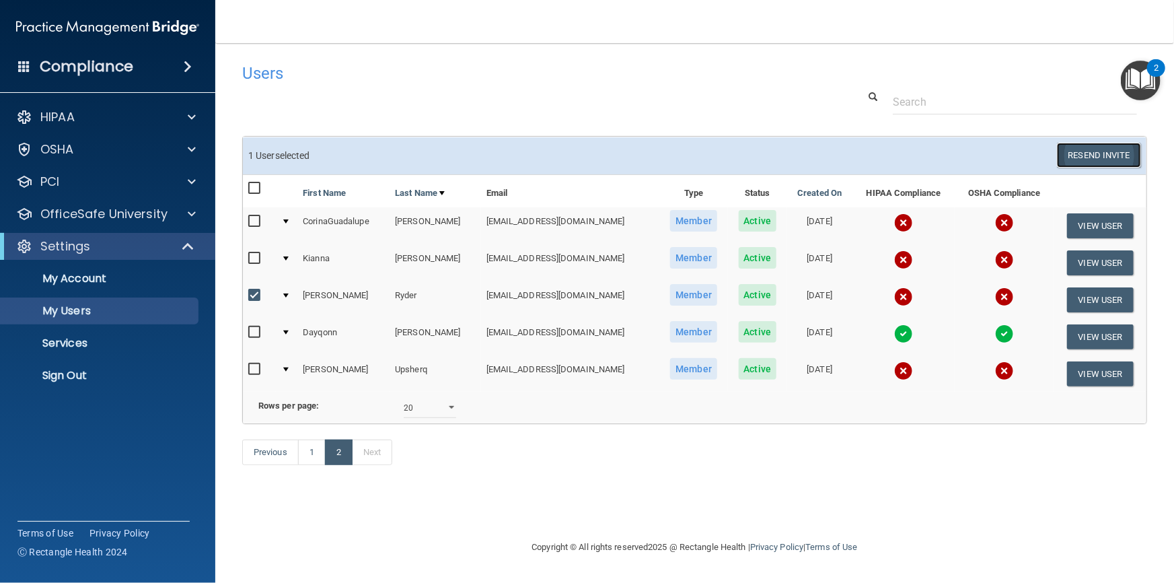
click at [1116, 160] on button "Resend Invite" at bounding box center [1099, 155] width 84 height 25
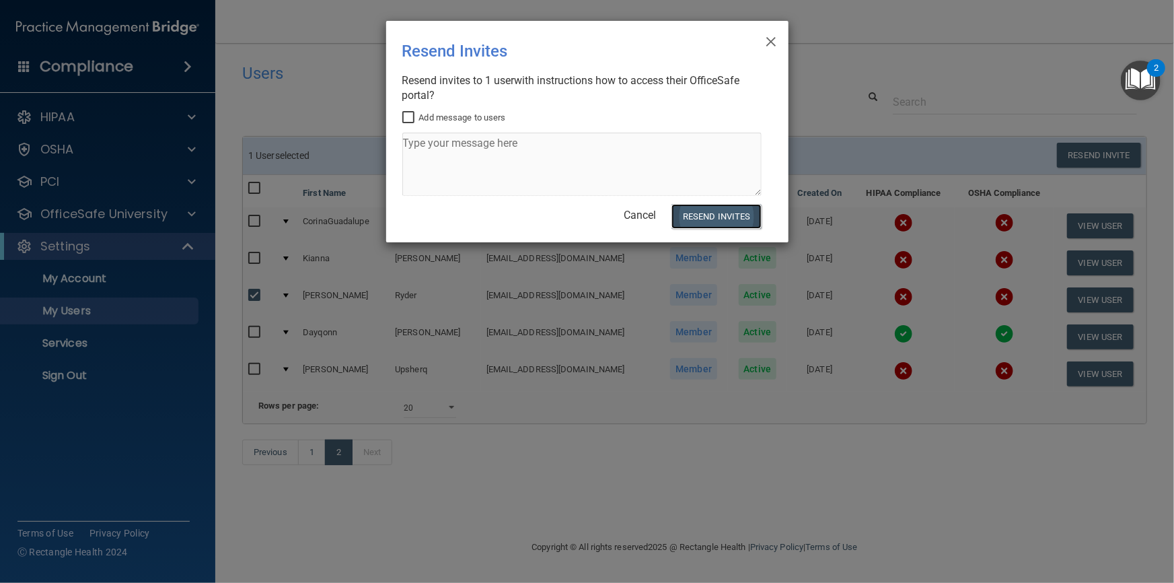
click at [696, 214] on button "Resend Invites" at bounding box center [715, 216] width 89 height 25
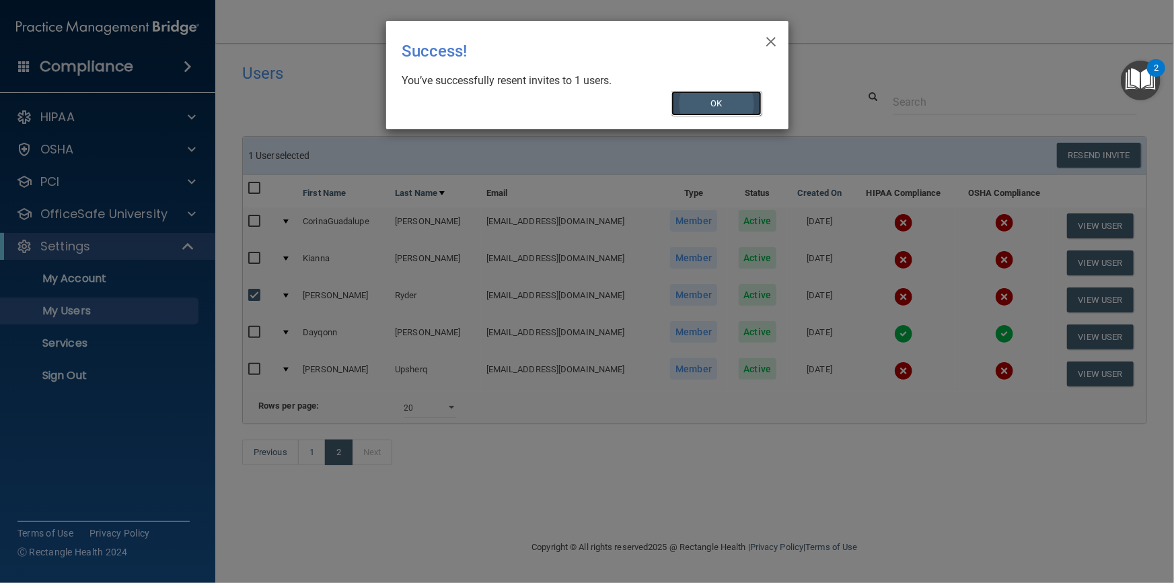
click at [710, 107] on button "OK" at bounding box center [716, 103] width 90 height 25
